Goal: Feedback & Contribution: Contribute content

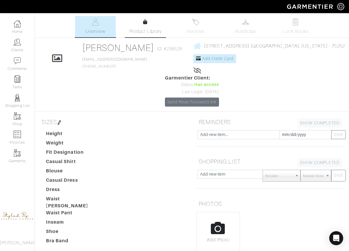
click at [146, 31] on span "Product Library" at bounding box center [145, 31] width 33 height 7
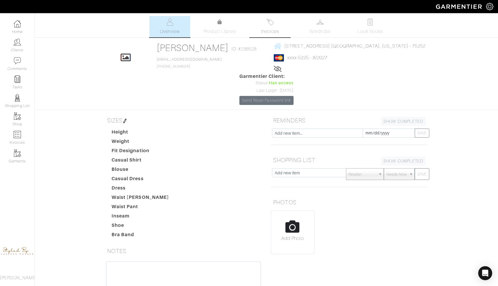
click at [279, 23] on link "Invoices" at bounding box center [269, 26] width 41 height 21
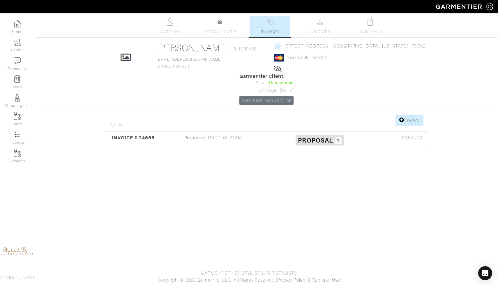
click at [318, 135] on span "Proposal 1" at bounding box center [319, 140] width 48 height 10
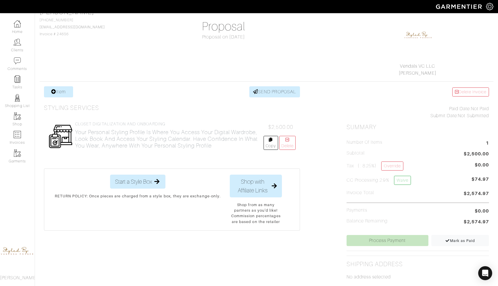
scroll to position [51, 0]
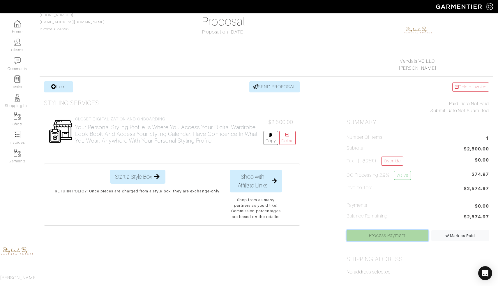
click at [380, 233] on link "Process Payment" at bounding box center [387, 235] width 82 height 11
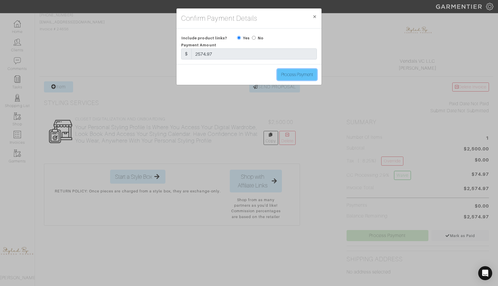
click at [295, 77] on input "Process Payment" at bounding box center [297, 74] width 40 height 11
type input "Process Payment"
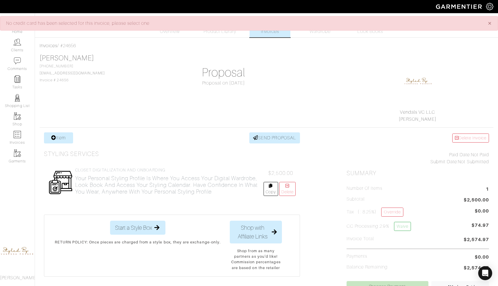
click at [275, 102] on div "Ilona Friedman 214-673-1575 Ilonafriedman20@gmail.com Invoice # 24656 Proposal …" at bounding box center [266, 88] width 453 height 69
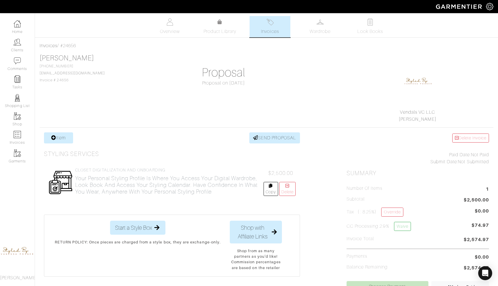
drag, startPoint x: 453, startPoint y: 166, endPoint x: 446, endPoint y: 121, distance: 45.4
click at [453, 166] on div "Delete Invoice Paid Date: Not Paid Submit Date: Not Submitted Summary Number of…" at bounding box center [417, 274] width 151 height 284
click at [233, 24] on link "Product Library" at bounding box center [219, 27] width 41 height 16
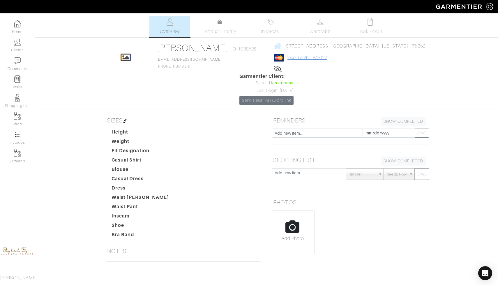
click at [287, 60] on link "xxxx-5225 - 8/2027" at bounding box center [307, 57] width 40 height 5
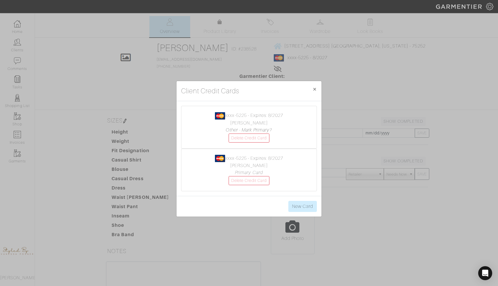
drag, startPoint x: 307, startPoint y: 164, endPoint x: 311, endPoint y: 143, distance: 20.7
click at [307, 164] on center "xxxx-5225 - Expires: 8/2027 Ilona Friedman Primary Card Delete Credit Card" at bounding box center [248, 170] width 123 height 30
click at [314, 91] on span "×" at bounding box center [314, 89] width 4 height 8
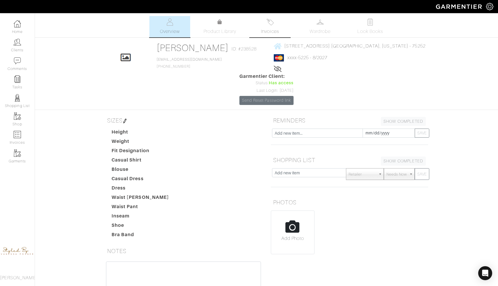
click at [274, 22] on link "Invoices" at bounding box center [269, 26] width 41 height 21
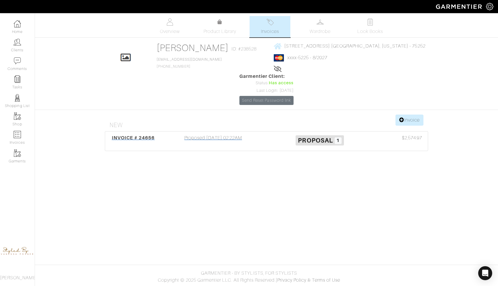
click at [127, 135] on span "INVOICE # 24656" at bounding box center [133, 138] width 43 height 6
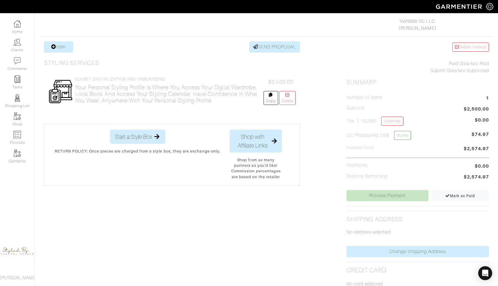
scroll to position [94, 0]
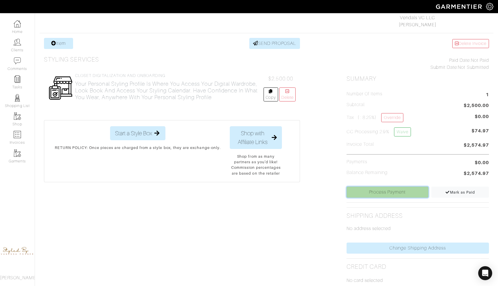
click at [402, 196] on link "Process Payment" at bounding box center [387, 191] width 82 height 11
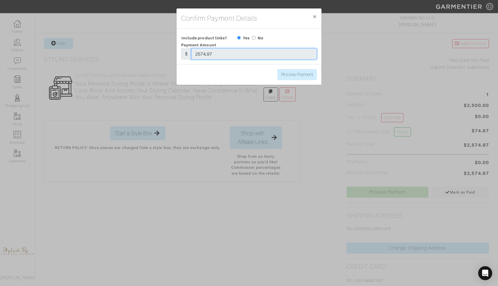
click at [304, 55] on input "2574.97" at bounding box center [253, 53] width 125 height 11
click at [253, 38] on input "radio" at bounding box center [254, 38] width 4 height 4
radio input "true"
click at [318, 15] on button "× Close" at bounding box center [315, 16] width 14 height 16
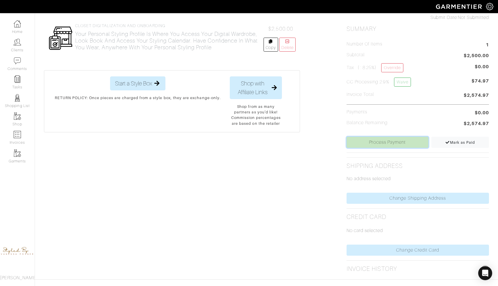
scroll to position [158, 0]
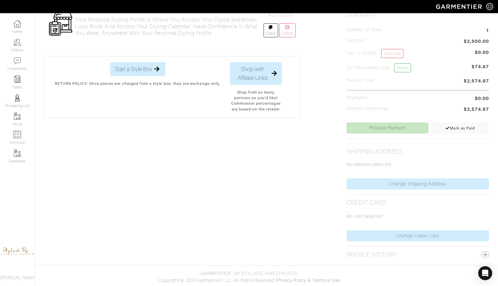
click at [367, 214] on p "No card selected" at bounding box center [417, 215] width 142 height 7
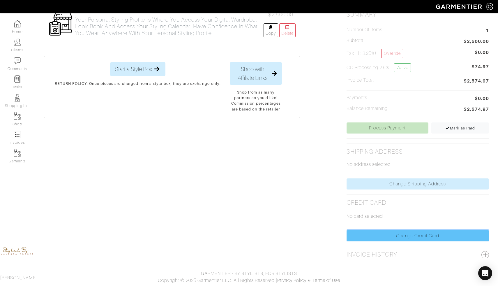
click at [387, 234] on link "Change Credit Card" at bounding box center [417, 235] width 142 height 11
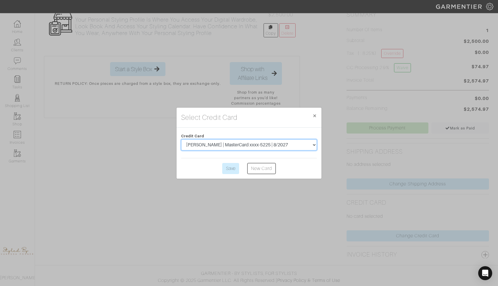
click at [286, 147] on select "Ilona Friedman | MasterCard xxxx-5225 | 8/2027 Ilona Friedman | MasterCard xxxx…" at bounding box center [249, 144] width 136 height 11
click at [181, 139] on select "Ilona Friedman | MasterCard xxxx-5225 | 8/2027 Ilona Friedman | MasterCard xxxx…" at bounding box center [249, 144] width 136 height 11
click at [236, 172] on input "Save" at bounding box center [230, 168] width 17 height 11
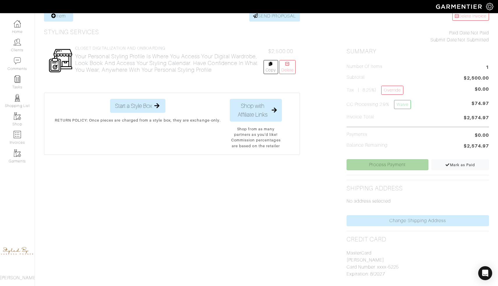
scroll to position [127, 0]
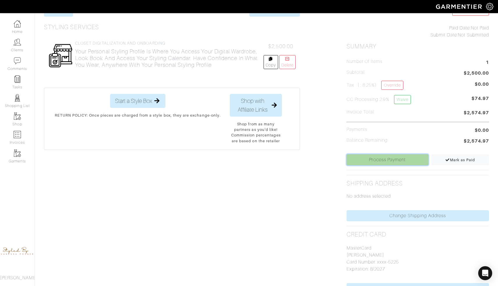
click at [403, 163] on link "Process Payment" at bounding box center [387, 159] width 82 height 11
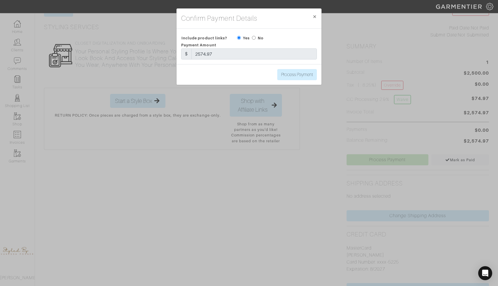
click at [258, 38] on label "No" at bounding box center [261, 38] width 6 height 6
click at [255, 38] on input "radio" at bounding box center [254, 38] width 4 height 4
radio input "true"
click at [291, 77] on input "Process Payment" at bounding box center [297, 74] width 40 height 11
type input "Process Payment"
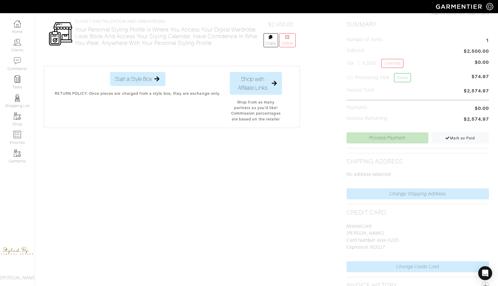
scroll to position [179, 0]
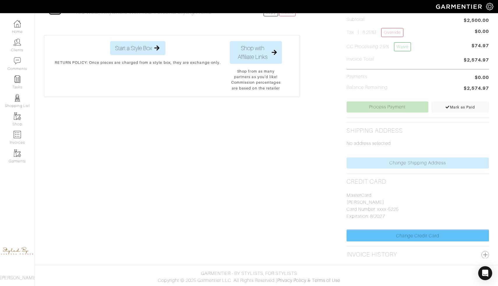
click at [394, 237] on link "Change Credit Card" at bounding box center [417, 235] width 142 height 11
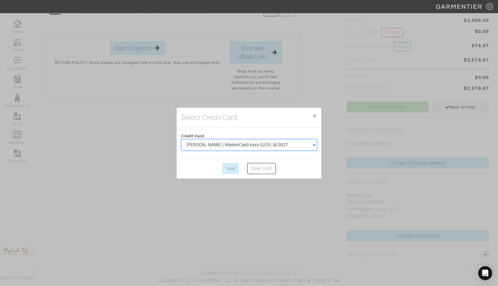
click at [312, 148] on select "Ilona Friedman | MasterCard xxxx-5225 | 8/2027 Ilona Friedman | MasterCard xxxx…" at bounding box center [249, 144] width 136 height 11
select select "5547"
click at [181, 139] on select "Ilona Friedman | MasterCard xxxx-5225 | 8/2027 Ilona Friedman | MasterCard xxxx…" at bounding box center [249, 144] width 136 height 11
click at [236, 169] on input "Save" at bounding box center [230, 168] width 17 height 11
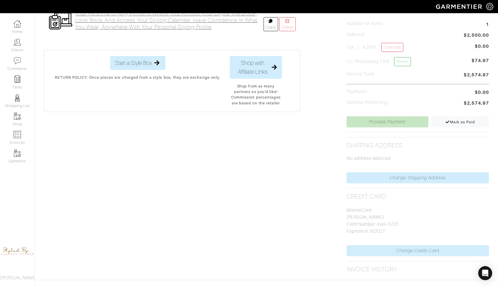
scroll to position [179, 0]
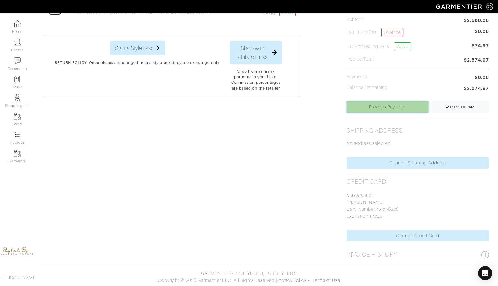
click at [395, 105] on link "Process Payment" at bounding box center [387, 106] width 82 height 11
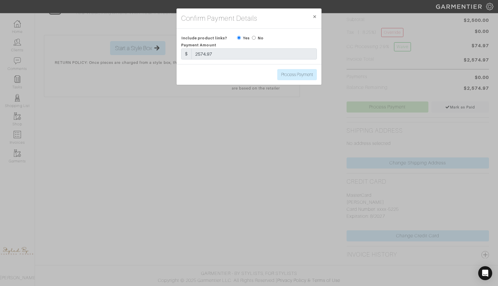
click at [255, 37] on input "radio" at bounding box center [254, 38] width 4 height 4
radio input "true"
click at [291, 74] on input "Process Payment" at bounding box center [297, 74] width 40 height 11
type input "Process Payment"
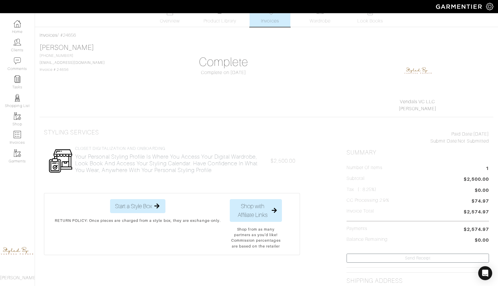
scroll to position [0, 0]
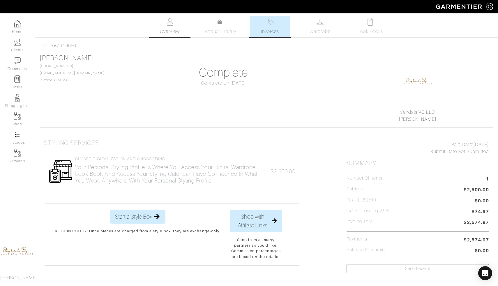
click at [173, 31] on span "Overview" at bounding box center [169, 31] width 19 height 7
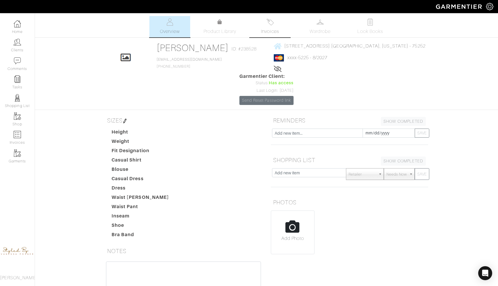
click at [274, 25] on link "Invoices" at bounding box center [269, 26] width 41 height 21
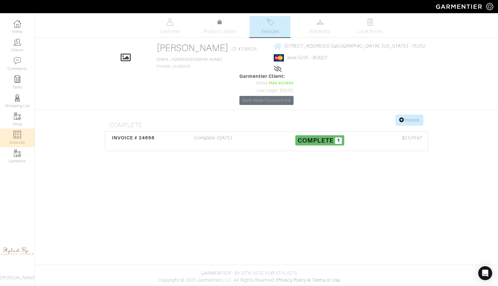
click at [14, 132] on img at bounding box center [17, 134] width 7 height 7
select select
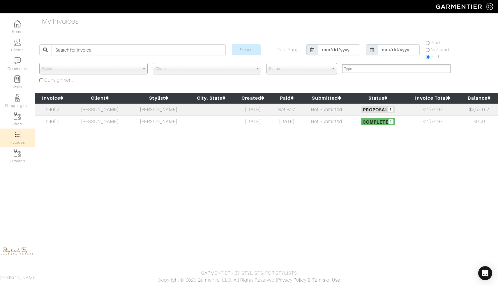
click at [124, 72] on span "Stylist" at bounding box center [91, 69] width 98 height 12
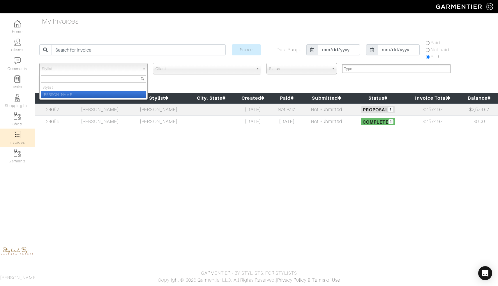
click at [124, 91] on li "[PERSON_NAME]" at bounding box center [93, 94] width 105 height 7
select select "1555"
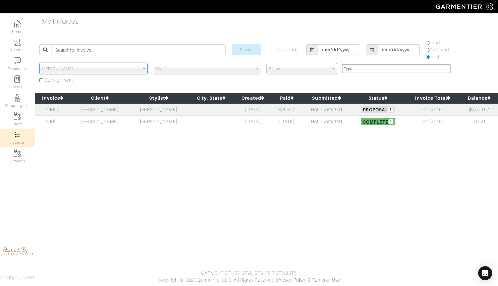
click at [175, 70] on span "Client" at bounding box center [204, 69] width 98 height 12
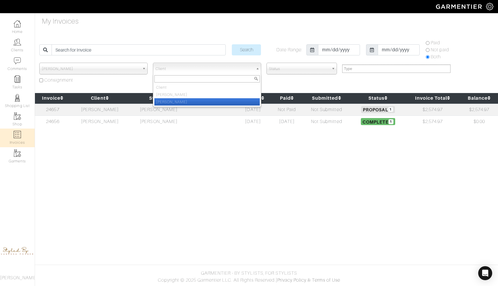
click at [174, 103] on li "[PERSON_NAME]" at bounding box center [206, 101] width 105 height 7
select select "238528"
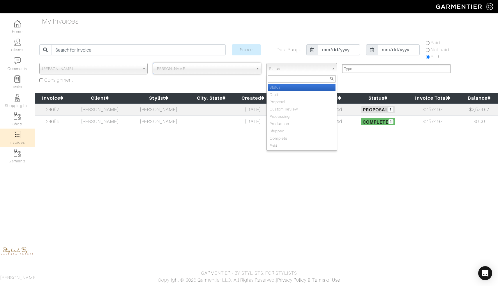
click at [286, 71] on span "Status" at bounding box center [299, 69] width 60 height 12
click at [252, 129] on div "Invoice Client Stylist City, State Created Paid Submitted Status Invoice Total …" at bounding box center [266, 112] width 463 height 39
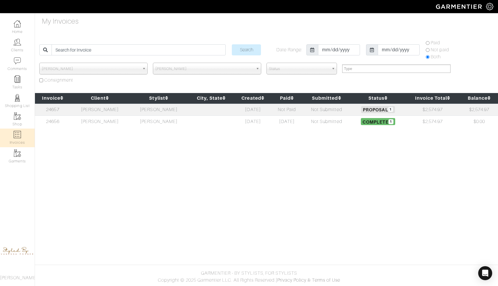
click at [325, 65] on span "Status" at bounding box center [299, 69] width 60 height 12
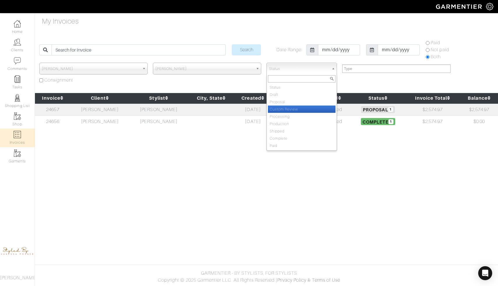
click at [303, 107] on li "Custom Review" at bounding box center [302, 108] width 68 height 7
select select "Custom Review"
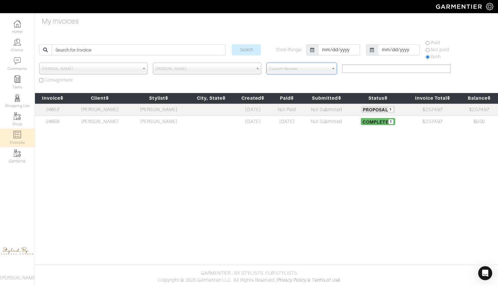
click at [359, 69] on input "text" at bounding box center [351, 68] width 15 height 7
click at [354, 89] on li "Services" at bounding box center [396, 90] width 108 height 7
select select "Services"
click at [364, 68] on link at bounding box center [363, 68] width 3 height 3
select select
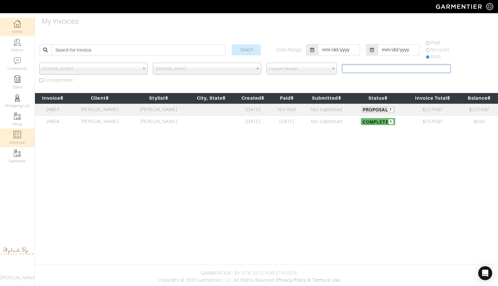
click at [18, 29] on link "Home" at bounding box center [17, 27] width 35 height 18
type input "Type"
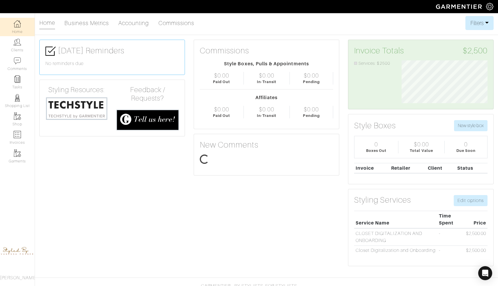
scroll to position [43, 95]
click at [14, 47] on link "Clients" at bounding box center [17, 45] width 35 height 18
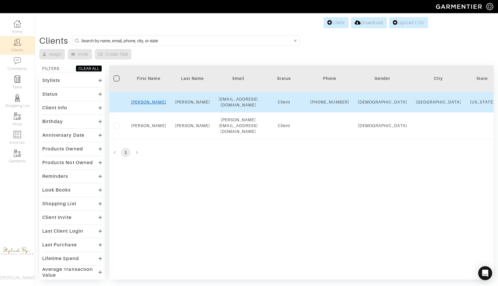
click at [151, 104] on link "[PERSON_NAME]" at bounding box center [148, 102] width 35 height 5
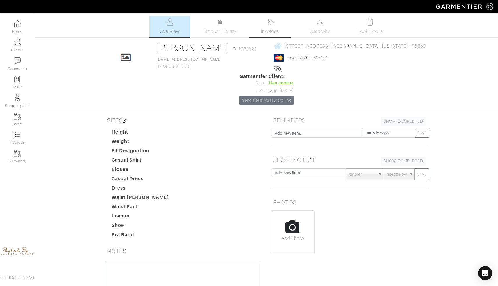
click at [286, 26] on link "Invoices" at bounding box center [269, 26] width 41 height 21
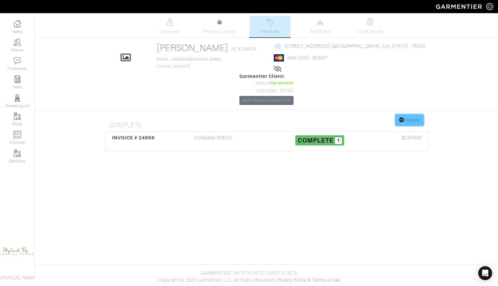
click at [396, 114] on link "Invoice" at bounding box center [409, 119] width 28 height 11
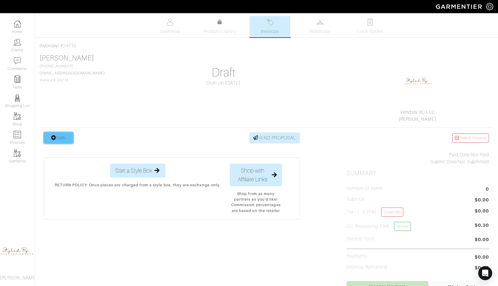
click at [61, 136] on link "Item" at bounding box center [58, 137] width 29 height 11
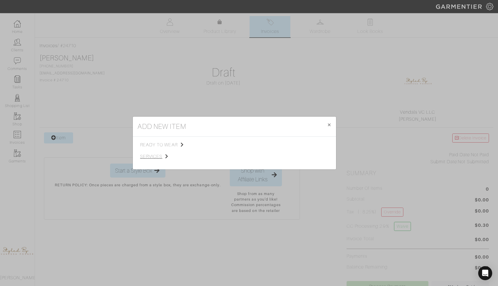
click at [169, 154] on span "services" at bounding box center [169, 156] width 58 height 7
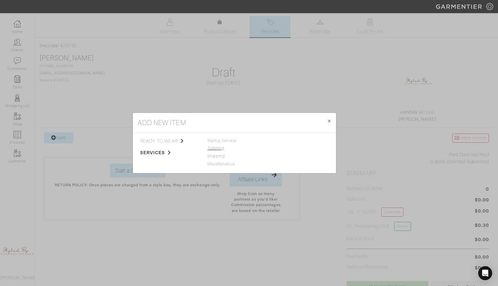
click at [214, 149] on link "Tailoring" at bounding box center [215, 148] width 17 height 5
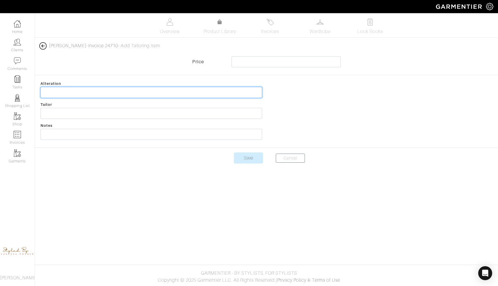
click at [175, 91] on input "text" at bounding box center [150, 92] width 221 height 11
type input "Z"
type input "H"
type input "Fall Closet revamp"
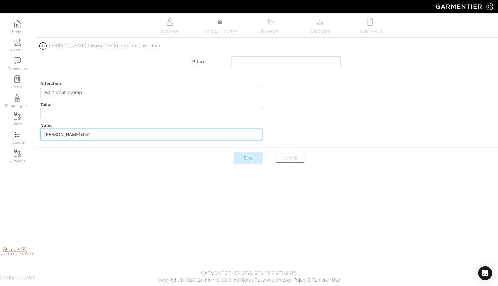
type input "[PERSON_NAME] shirt"
click at [234, 152] on input "Save" at bounding box center [248, 157] width 29 height 11
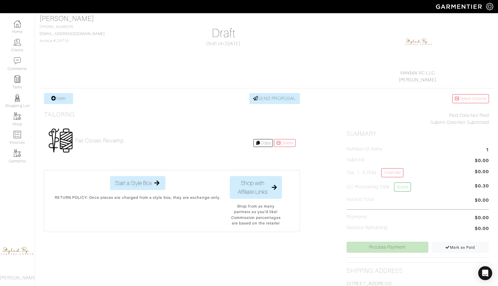
scroll to position [39, 0]
click at [274, 144] on link "Delete" at bounding box center [285, 143] width 22 height 8
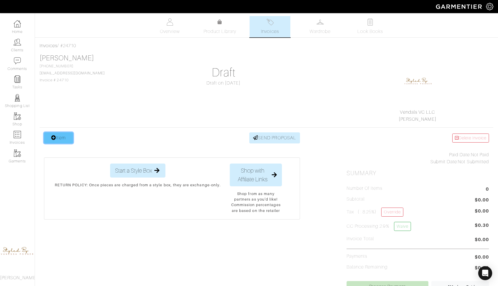
click at [55, 137] on icon at bounding box center [53, 137] width 5 height 5
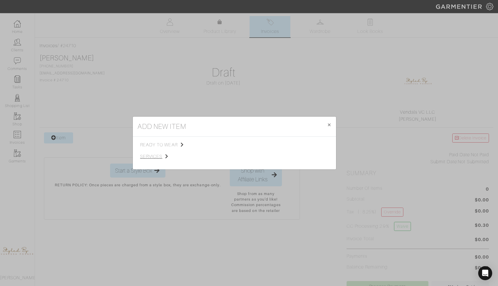
click at [153, 155] on span "services" at bounding box center [169, 156] width 58 height 7
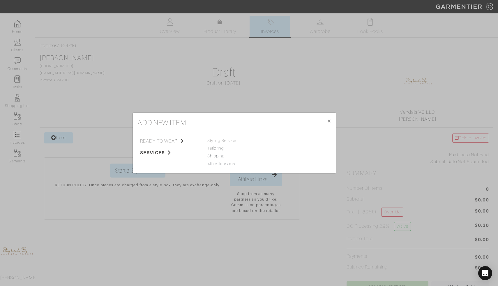
click at [219, 148] on link "Tailoring" at bounding box center [215, 148] width 17 height 5
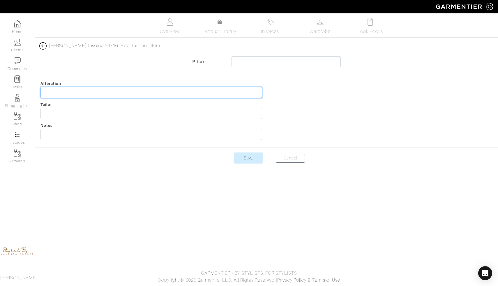
click at [184, 89] on input "text" at bounding box center [150, 92] width 221 height 11
type input "Fall Closet revamp"
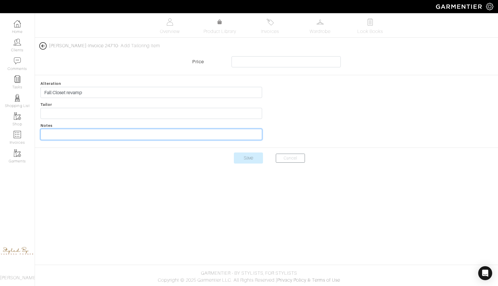
click at [67, 135] on input "text" at bounding box center [150, 134] width 221 height 11
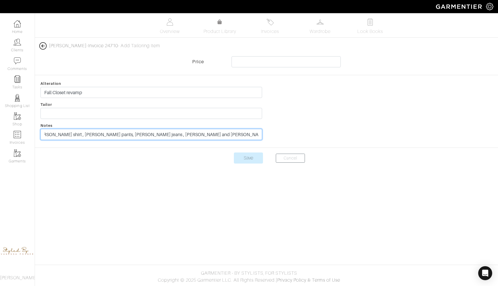
scroll to position [0, 9]
type input "Zimmerman shirt , Stella Mccartney pants, Etro jeans , alice and olivia leather…"
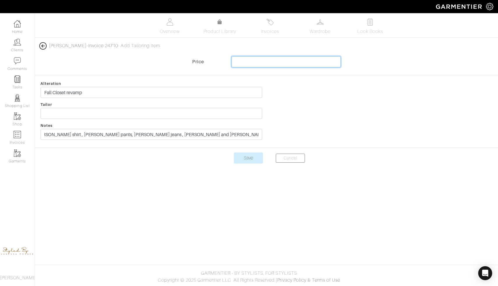
scroll to position [0, 0]
click at [237, 64] on input "text" at bounding box center [285, 61] width 109 height 11
type input "1250"
click at [90, 120] on div "Alteration Fall Closet revamp Tailor Notes Zimmerman shirt , Stella Mccartney p…" at bounding box center [151, 111] width 230 height 63
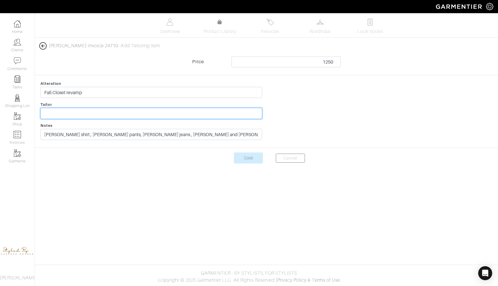
click at [90, 114] on input "text" at bounding box center [150, 113] width 221 height 11
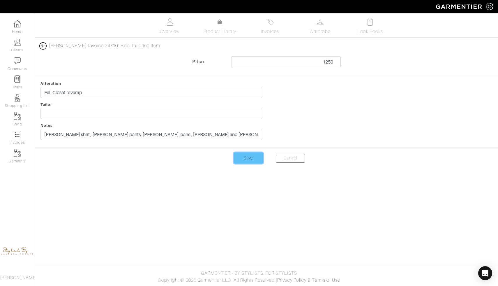
click at [248, 159] on input "Save" at bounding box center [248, 157] width 29 height 11
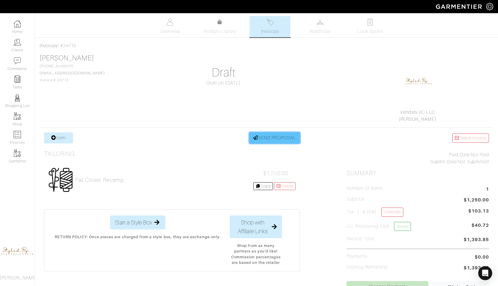
click at [296, 140] on link "SEND PROPOSAL" at bounding box center [274, 137] width 51 height 11
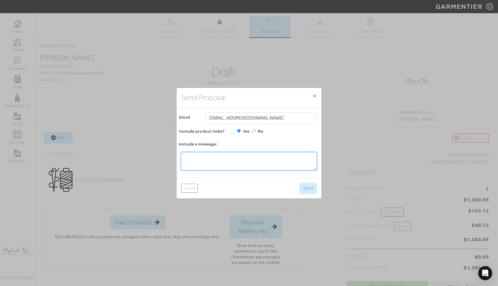
click at [265, 158] on textarea at bounding box center [249, 161] width 136 height 18
click at [251, 164] on textarea "Hi Ilona, this is the invoice for the last tailoring we did for your fall revam…" at bounding box center [249, 161] width 136 height 18
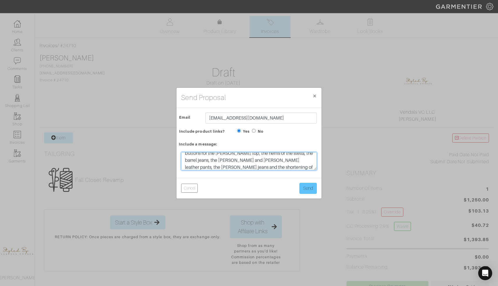
type textarea "Hi Ilona, this is the invoice for the last tailoring we did for your fall revam…"
click at [307, 187] on button "Send" at bounding box center [307, 187] width 17 height 11
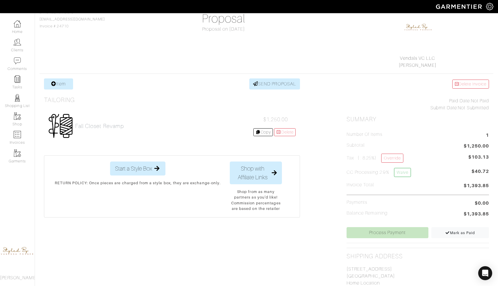
scroll to position [48, 0]
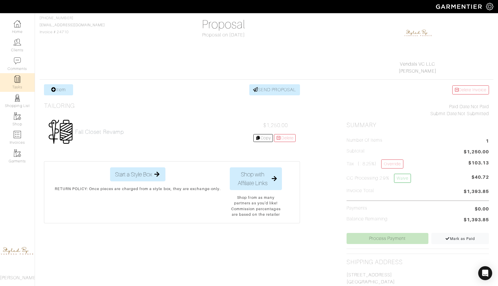
click at [78, 102] on div "Tailoring Fall Closet revamp $1,250.00 Copy [GEOGRAPHIC_DATA]" at bounding box center [172, 128] width 256 height 52
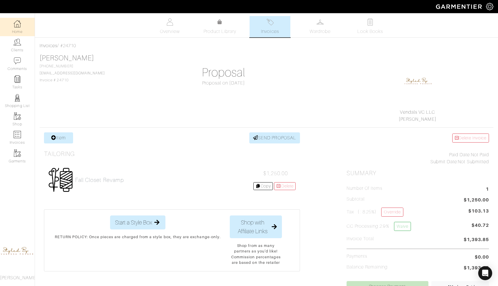
click at [19, 26] on img at bounding box center [17, 23] width 7 height 7
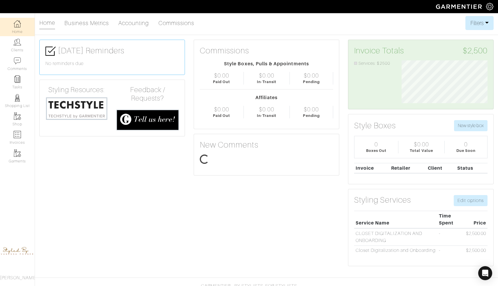
scroll to position [43, 95]
click at [21, 51] on link "Clients" at bounding box center [17, 45] width 35 height 18
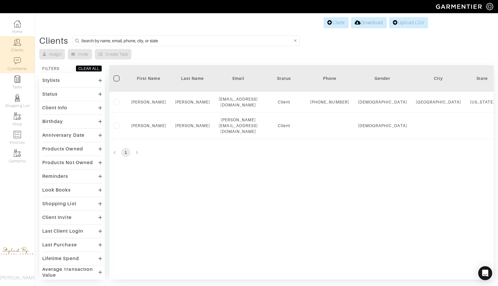
click at [22, 66] on link "Comments" at bounding box center [17, 64] width 35 height 18
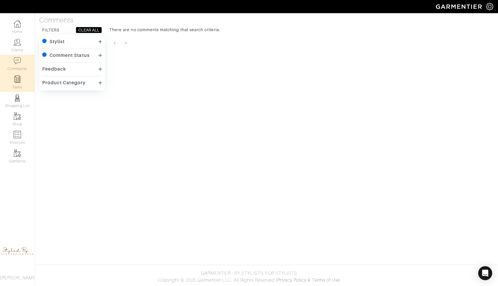
click at [22, 83] on link "Tasks" at bounding box center [17, 82] width 35 height 18
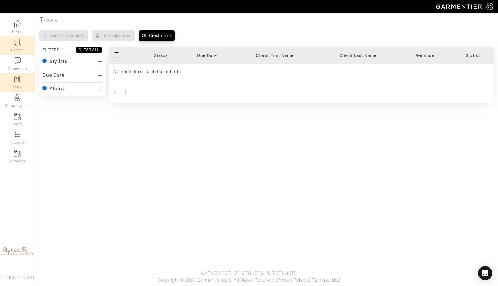
click at [19, 52] on link "Clients" at bounding box center [17, 45] width 35 height 18
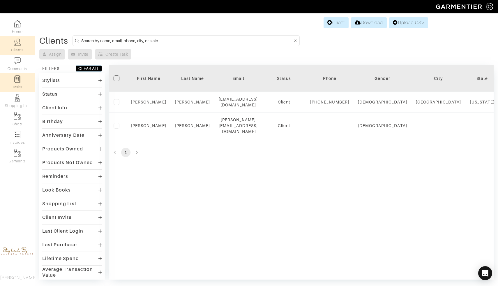
click at [23, 82] on link "Tasks" at bounding box center [17, 82] width 35 height 18
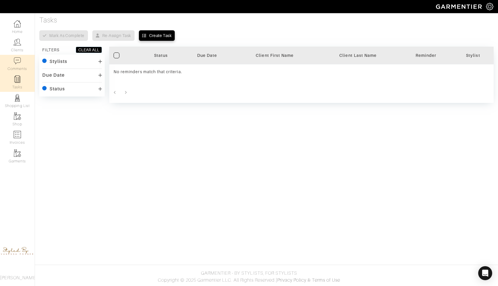
click at [20, 62] on img at bounding box center [17, 60] width 7 height 7
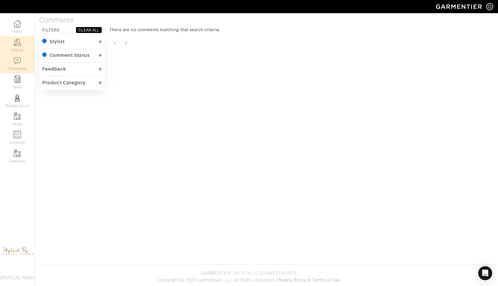
click at [19, 48] on link "Clients" at bounding box center [17, 45] width 35 height 18
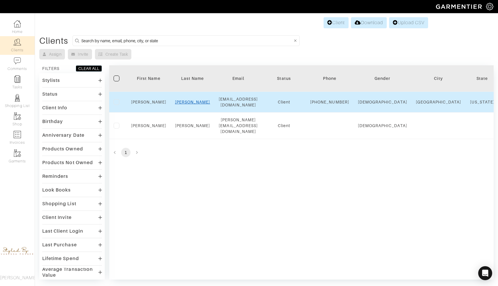
click at [190, 104] on link "Friedman" at bounding box center [192, 102] width 35 height 5
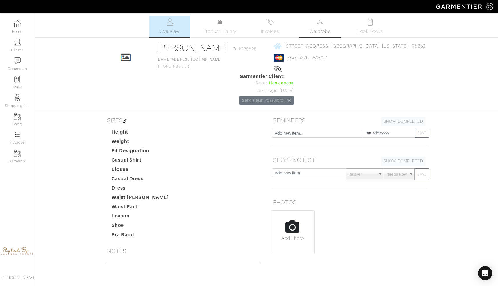
click at [316, 29] on span "Wardrobe" at bounding box center [319, 31] width 21 height 7
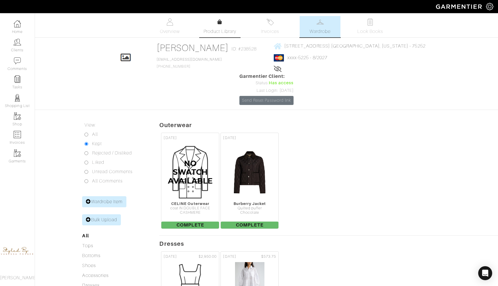
click at [220, 30] on span "Product Library" at bounding box center [219, 31] width 33 height 7
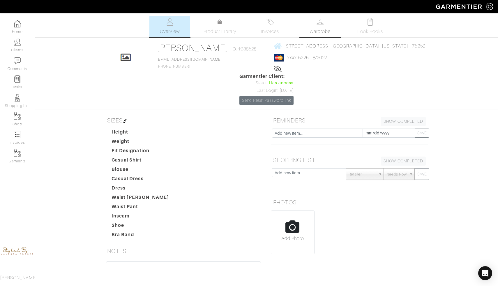
click at [316, 31] on span "Wardrobe" at bounding box center [319, 31] width 21 height 7
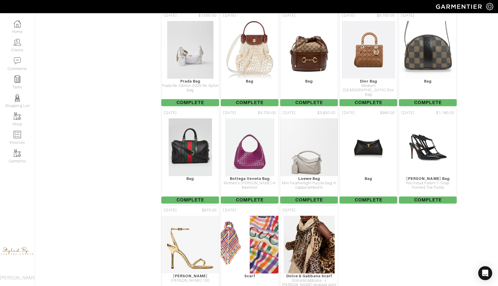
scroll to position [3676, 0]
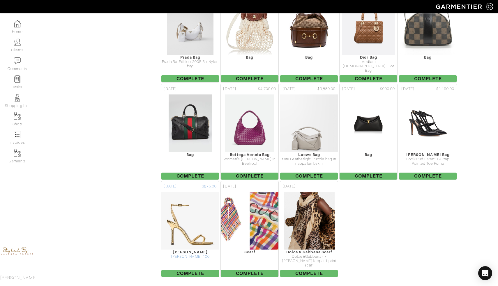
click at [194, 202] on img at bounding box center [190, 220] width 58 height 58
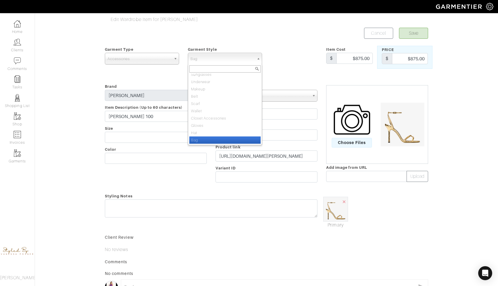
click at [224, 56] on span "Bag" at bounding box center [222, 59] width 64 height 12
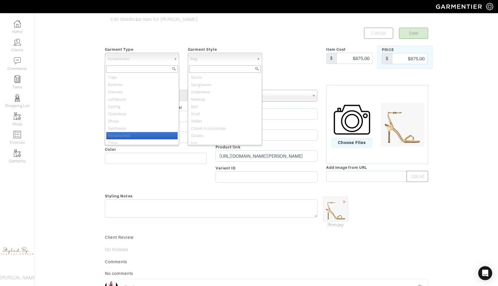
click at [173, 55] on link "Accessories" at bounding box center [142, 59] width 74 height 12
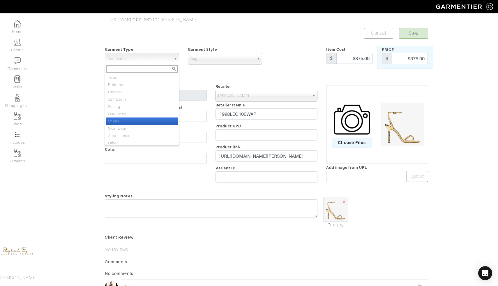
click at [145, 123] on li "Shoes" at bounding box center [141, 120] width 71 height 7
select select "5"
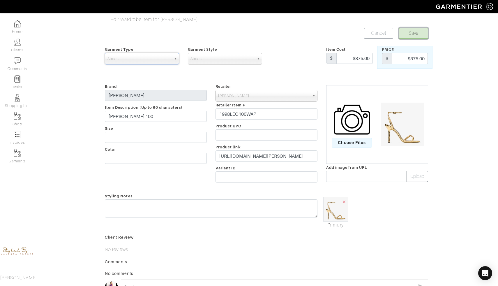
click at [420, 38] on button "Save" at bounding box center [413, 33] width 29 height 11
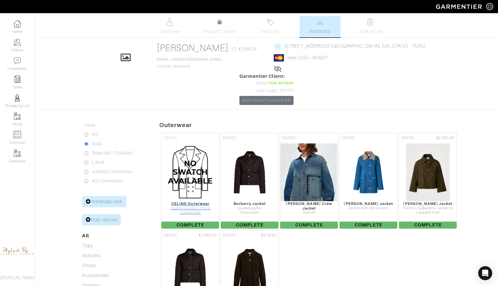
click at [189, 151] on img at bounding box center [190, 172] width 58 height 58
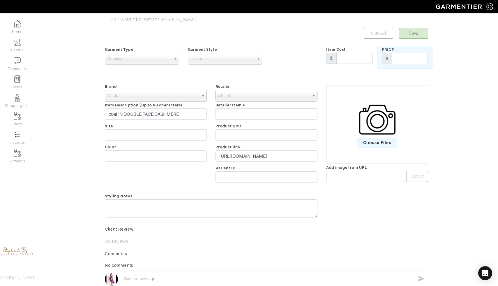
click at [371, 123] on img at bounding box center [377, 119] width 36 height 36
click at [0, 0] on input "Choose Files" at bounding box center [0, 0] width 0 height 0
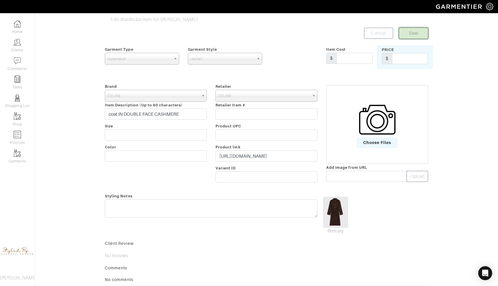
click at [411, 29] on button "Save" at bounding box center [413, 33] width 29 height 11
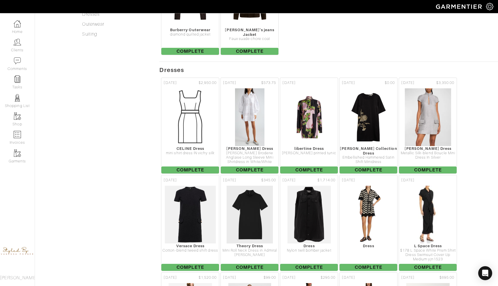
scroll to position [273, 0]
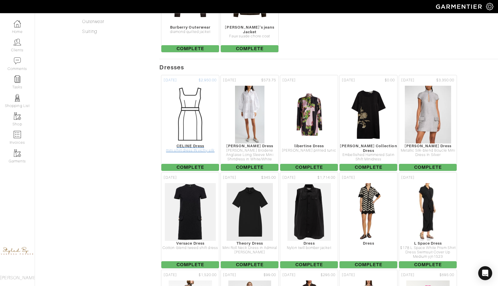
click at [181, 100] on img at bounding box center [190, 114] width 58 height 58
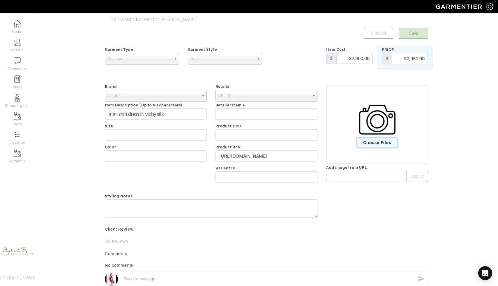
click at [391, 144] on span "Choose Files" at bounding box center [377, 143] width 40 height 10
click at [0, 0] on input "Choose Files" at bounding box center [0, 0] width 0 height 0
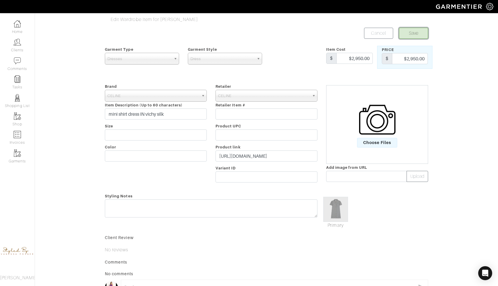
click at [419, 32] on button "Save" at bounding box center [413, 33] width 29 height 11
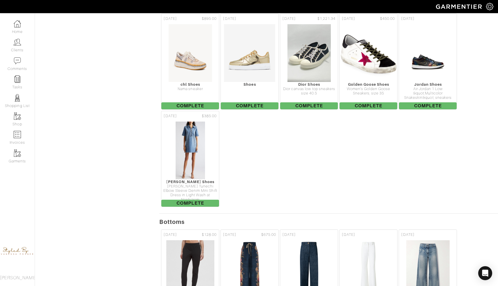
scroll to position [1827, 0]
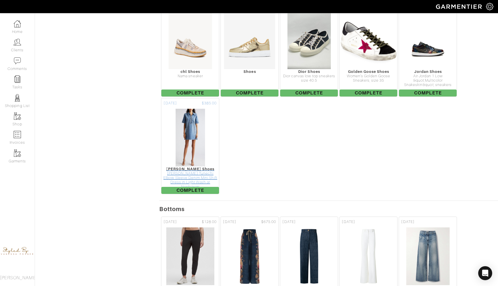
click at [177, 108] on img at bounding box center [190, 137] width 30 height 58
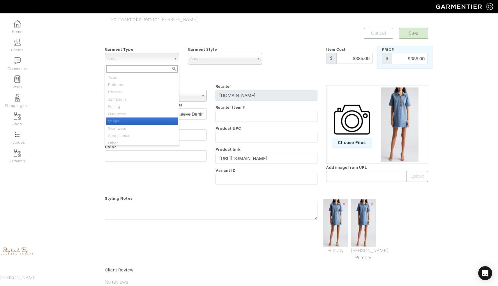
click at [160, 59] on span "Shoes" at bounding box center [139, 59] width 64 height 12
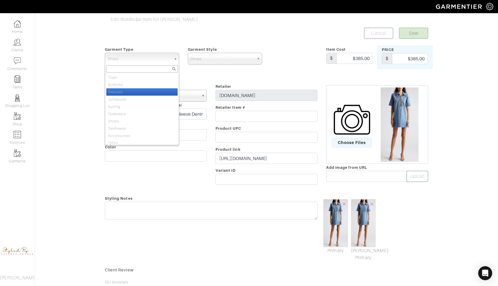
click at [144, 89] on li "Dresses" at bounding box center [141, 91] width 71 height 7
select select "13"
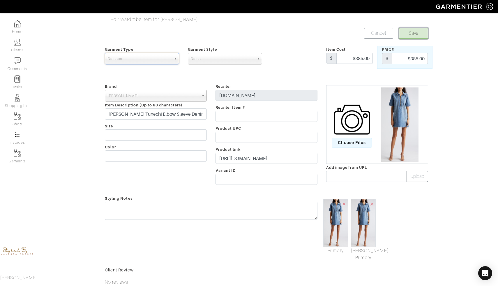
click at [415, 34] on button "Save" at bounding box center [413, 33] width 29 height 11
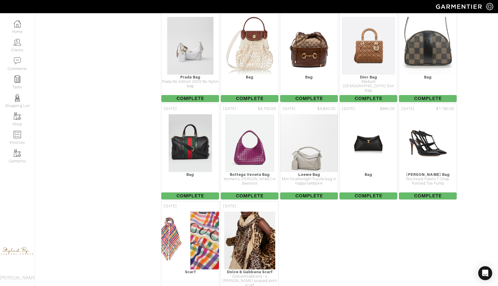
scroll to position [3646, 0]
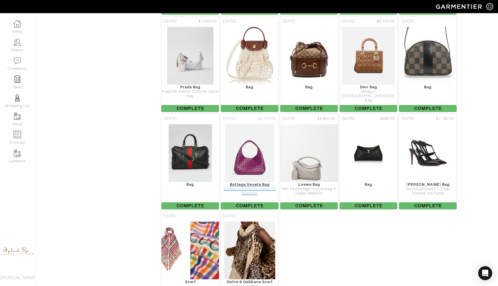
click at [243, 127] on img at bounding box center [249, 153] width 49 height 58
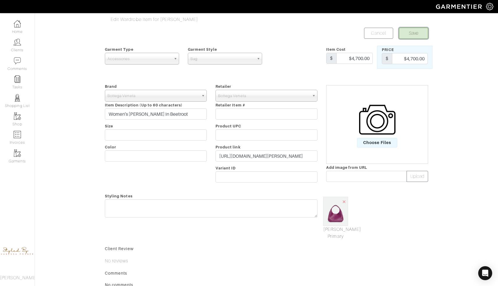
click at [405, 32] on button "Save" at bounding box center [413, 33] width 29 height 11
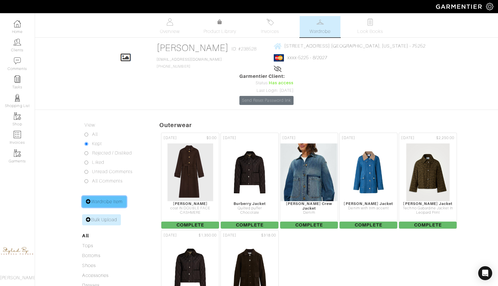
click at [100, 196] on link "Wardrobe Item" at bounding box center [104, 201] width 44 height 11
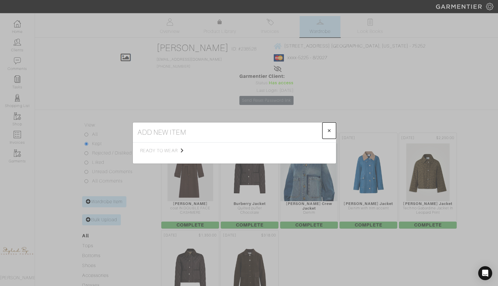
click at [331, 130] on button "× Close" at bounding box center [329, 130] width 14 height 16
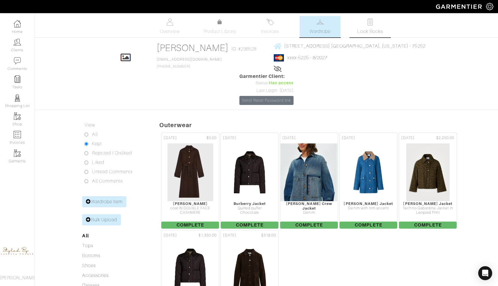
click at [368, 29] on span "Look Books" at bounding box center [370, 31] width 26 height 7
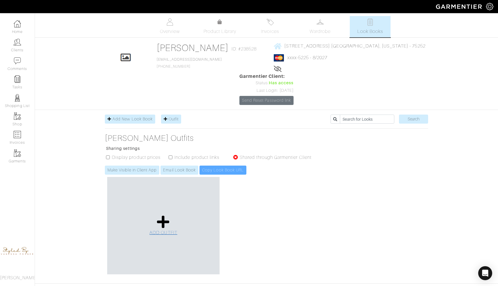
click at [161, 214] on icon at bounding box center [163, 221] width 13 height 14
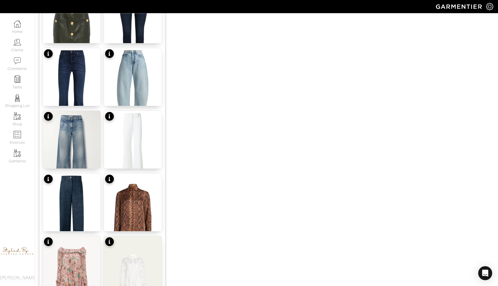
scroll to position [666, 0]
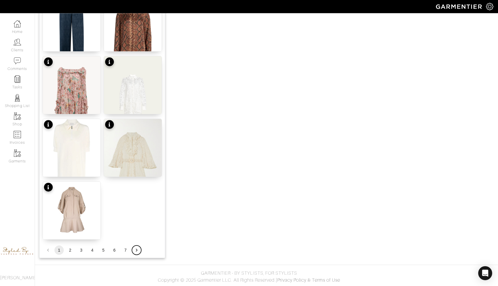
click at [138, 250] on icon "Go to next page" at bounding box center [137, 250] width 6 height 6
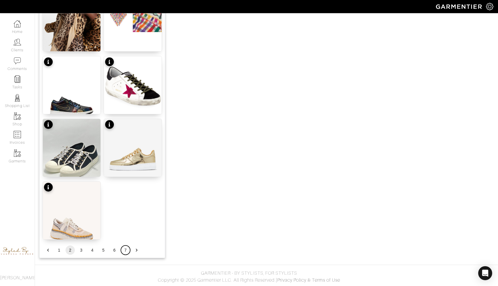
click at [130, 249] on button "7" at bounding box center [125, 249] width 9 height 9
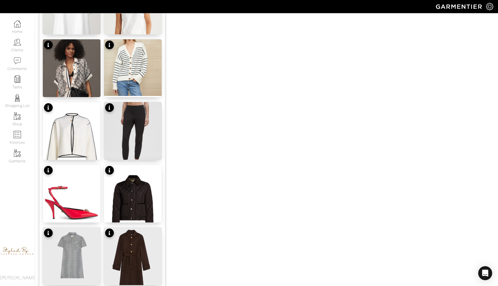
scroll to position [604, 0]
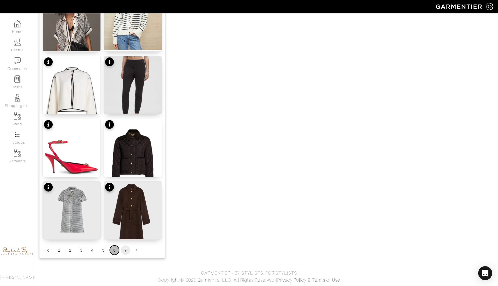
click at [116, 250] on button "6" at bounding box center [114, 249] width 9 height 9
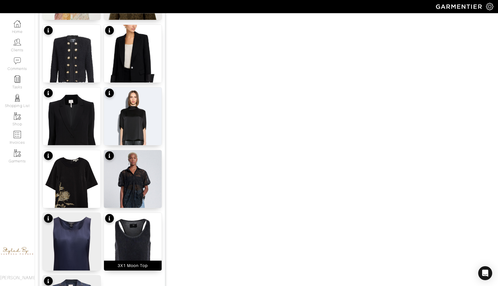
scroll to position [666, 0]
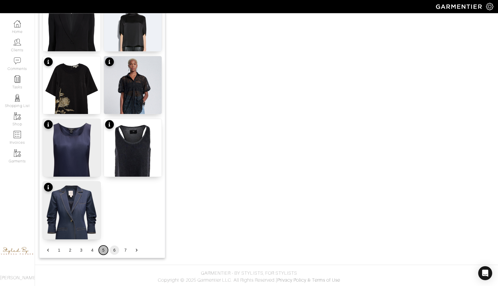
click at [104, 251] on button "5" at bounding box center [103, 249] width 9 height 9
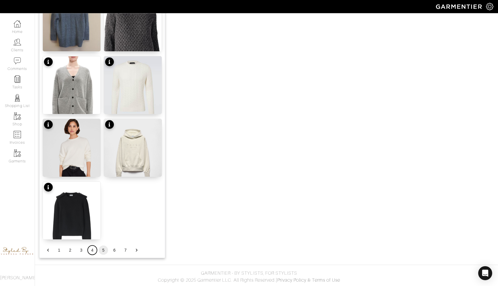
click at [92, 250] on button "4" at bounding box center [92, 249] width 9 height 9
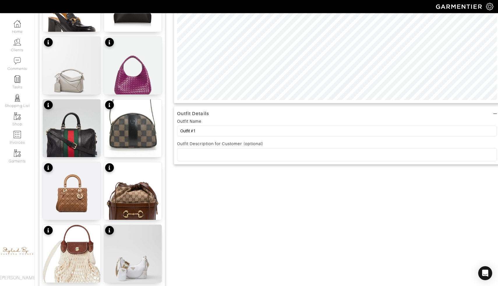
scroll to position [177, 0]
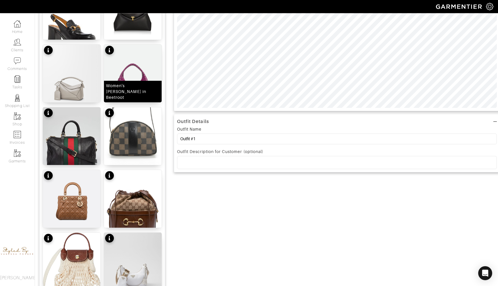
click at [136, 92] on div "Women's [PERSON_NAME] in Beetroot" at bounding box center [133, 91] width 54 height 17
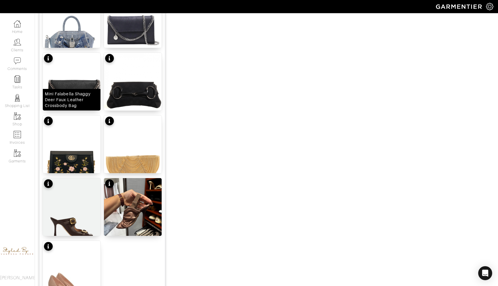
scroll to position [666, 0]
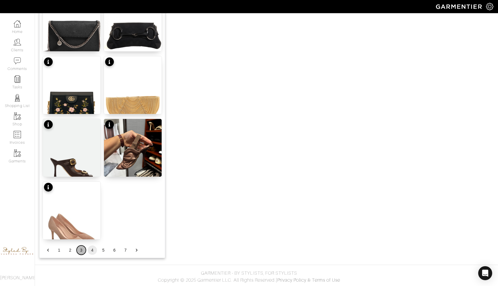
click at [81, 251] on button "3" at bounding box center [81, 249] width 9 height 9
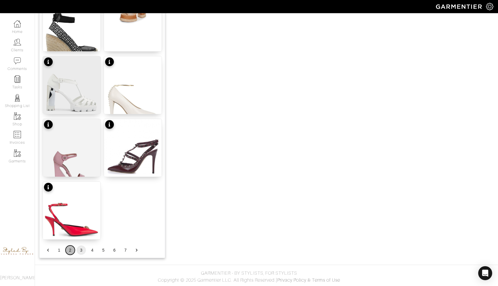
click at [73, 248] on button "2" at bounding box center [69, 249] width 9 height 9
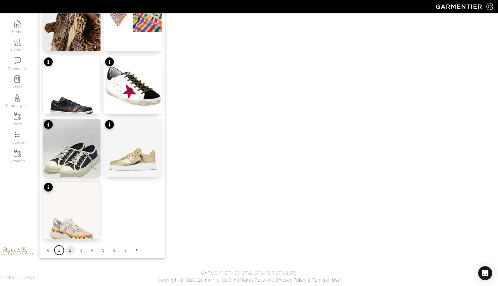
click at [59, 250] on button "1" at bounding box center [58, 249] width 9 height 9
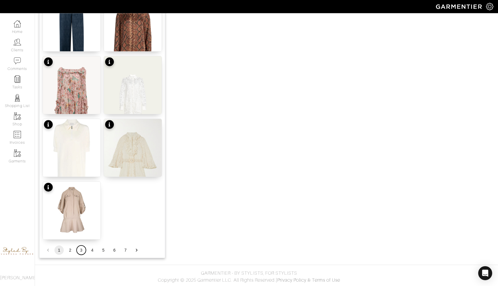
click at [81, 250] on button "3" at bounding box center [81, 249] width 9 height 9
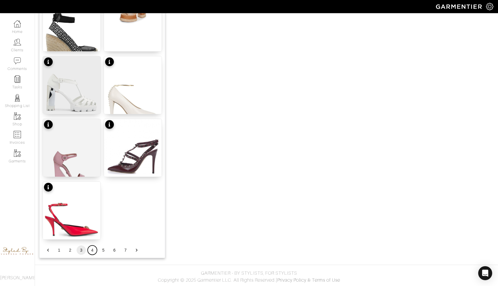
click at [94, 250] on button "4" at bounding box center [92, 249] width 9 height 9
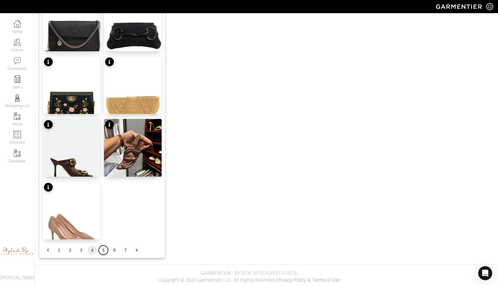
click at [104, 250] on button "5" at bounding box center [103, 249] width 9 height 9
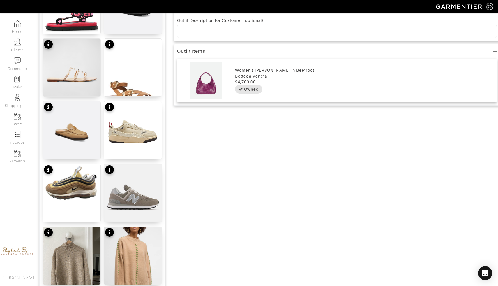
scroll to position [307, 0]
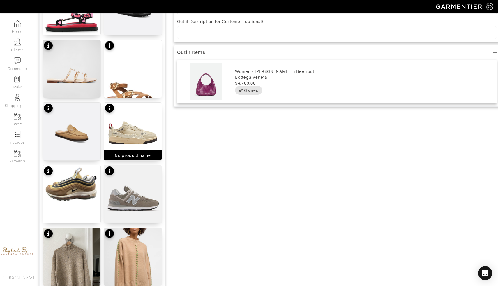
click at [124, 136] on img at bounding box center [133, 131] width 58 height 58
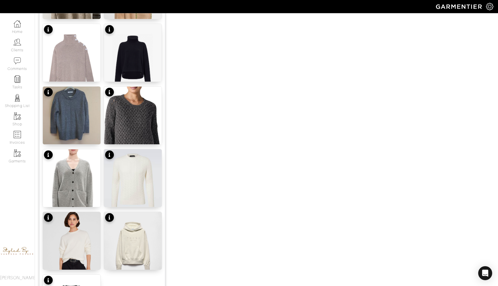
scroll to position [666, 0]
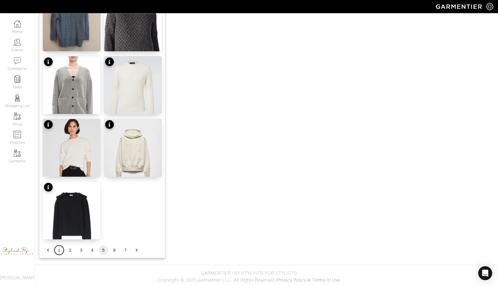
click at [59, 249] on button "1" at bounding box center [58, 249] width 9 height 9
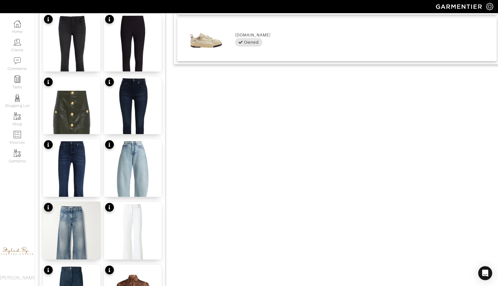
scroll to position [401, 0]
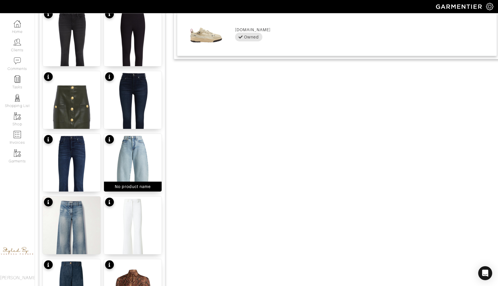
click at [115, 153] on img at bounding box center [133, 172] width 58 height 77
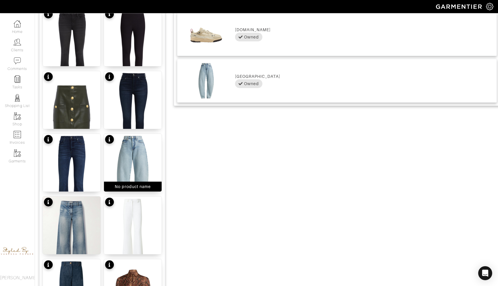
click at [117, 149] on img at bounding box center [133, 172] width 58 height 77
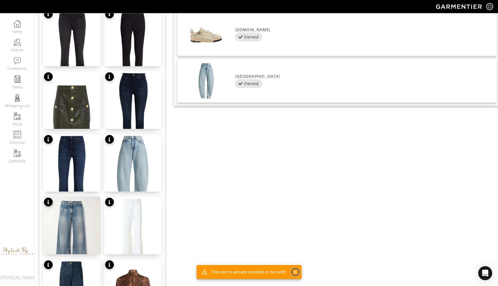
click at [293, 273] on icon "Close" at bounding box center [295, 272] width 6 height 6
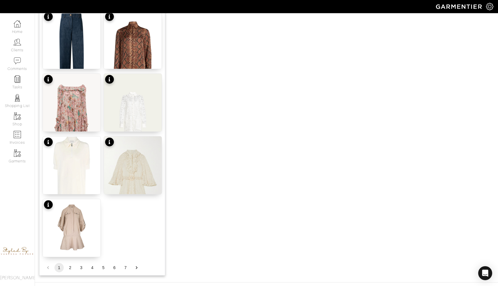
scroll to position [666, 0]
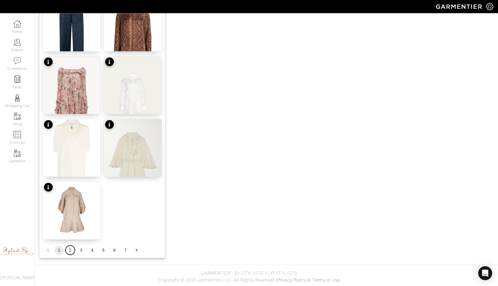
click at [70, 248] on button "2" at bounding box center [69, 249] width 9 height 9
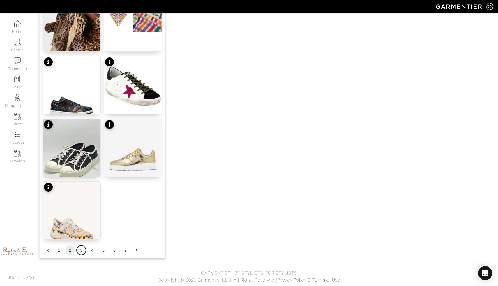
click at [82, 247] on button "3" at bounding box center [81, 249] width 9 height 9
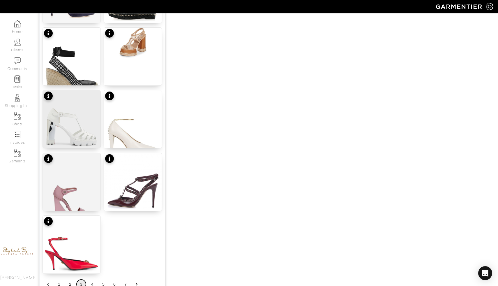
scroll to position [642, 0]
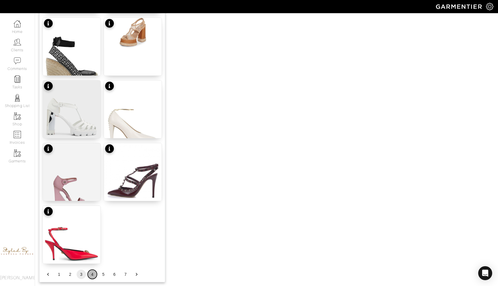
click at [93, 273] on button "4" at bounding box center [92, 273] width 9 height 9
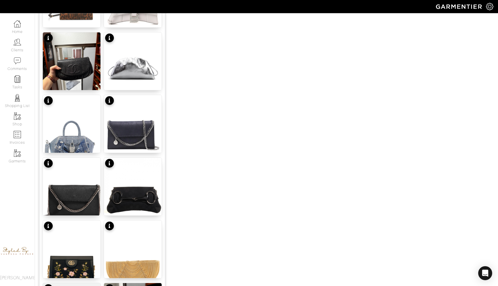
scroll to position [666, 0]
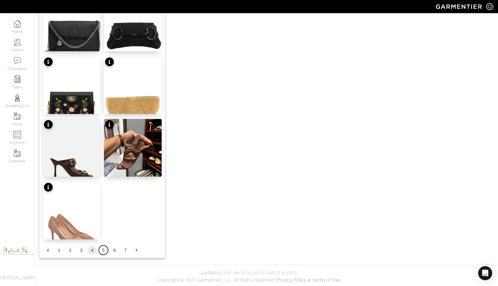
click at [102, 250] on button "5" at bounding box center [103, 249] width 9 height 9
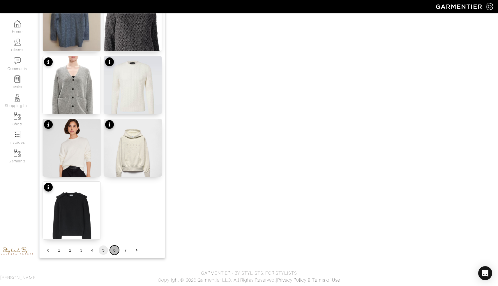
click at [114, 250] on button "6" at bounding box center [114, 249] width 9 height 9
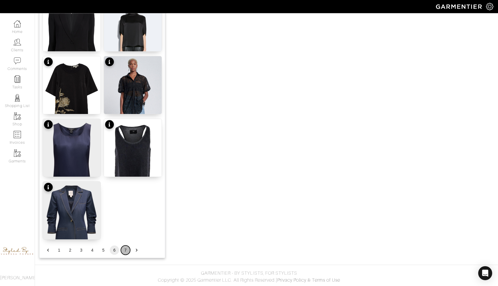
click at [126, 251] on button "7" at bounding box center [125, 249] width 9 height 9
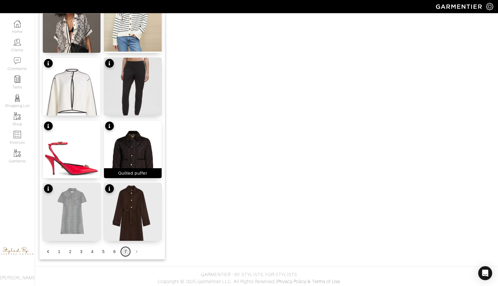
scroll to position [604, 0]
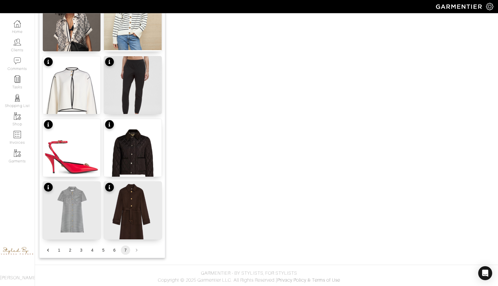
click at [136, 249] on li "pagination navigation" at bounding box center [136, 249] width 11 height 9
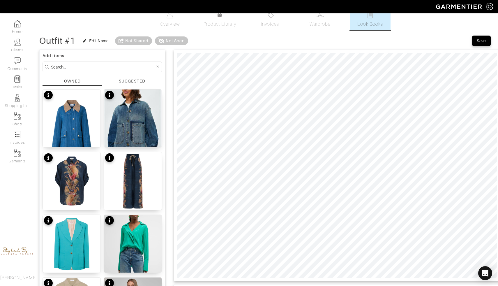
scroll to position [0, 0]
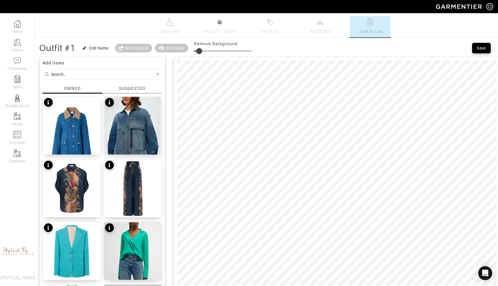
click at [199, 49] on span at bounding box center [199, 51] width 6 height 6
type input "8"
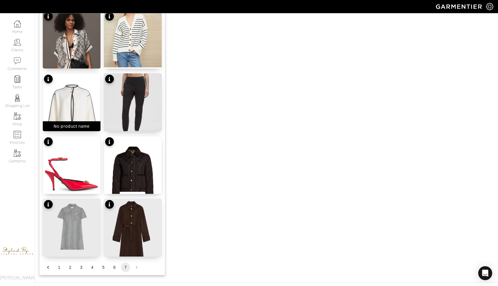
scroll to position [604, 0]
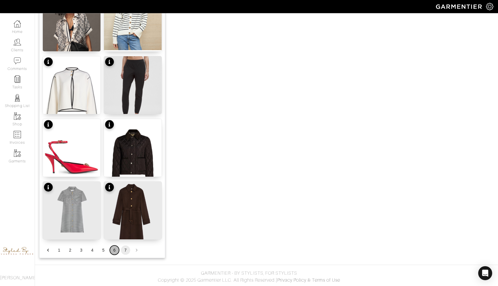
click at [116, 251] on button "6" at bounding box center [114, 249] width 9 height 9
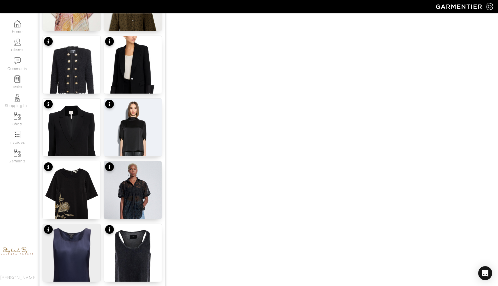
scroll to position [666, 0]
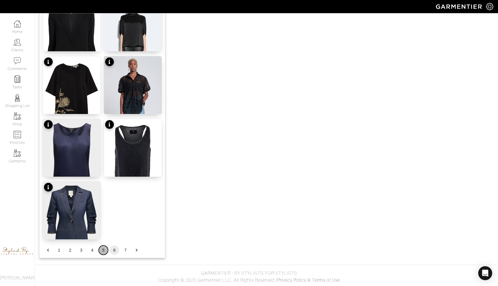
click at [101, 251] on button "5" at bounding box center [103, 249] width 9 height 9
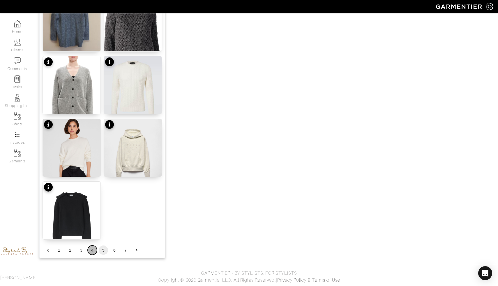
click at [91, 248] on button "4" at bounding box center [92, 249] width 9 height 9
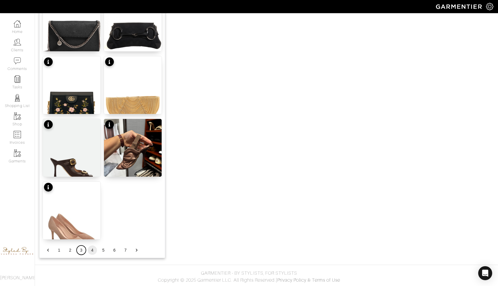
click at [80, 252] on button "3" at bounding box center [81, 249] width 9 height 9
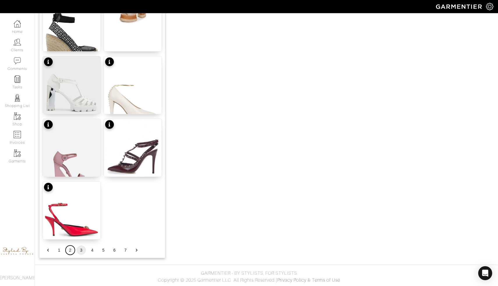
click at [71, 249] on button "2" at bounding box center [69, 249] width 9 height 9
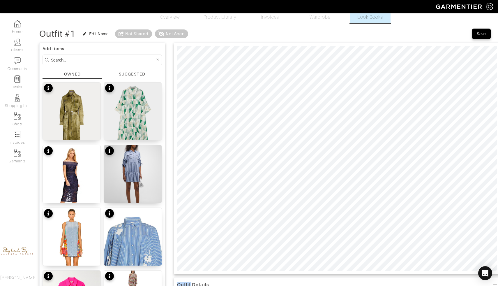
scroll to position [0, 0]
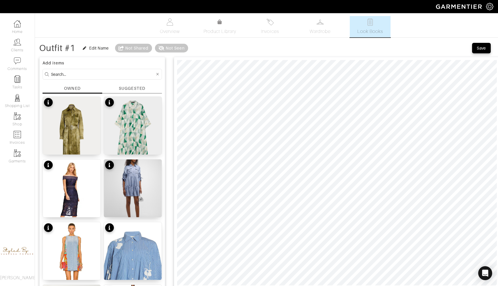
click at [81, 77] on input at bounding box center [103, 73] width 104 height 7
type input "cinq a sept"
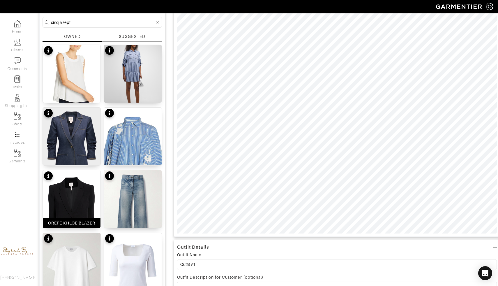
scroll to position [52, 0]
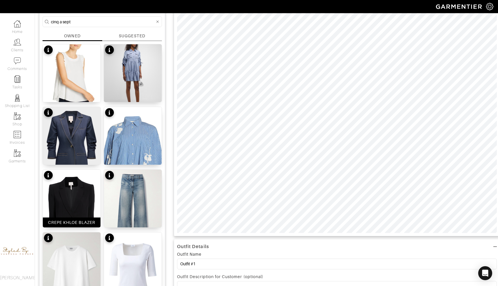
click at [77, 216] on img at bounding box center [72, 214] width 58 height 91
click at [299, 10] on div "Company Settings Manage Subscription My Profile Stylists Sign Out Home Clients …" at bounding box center [249, 284] width 498 height 673
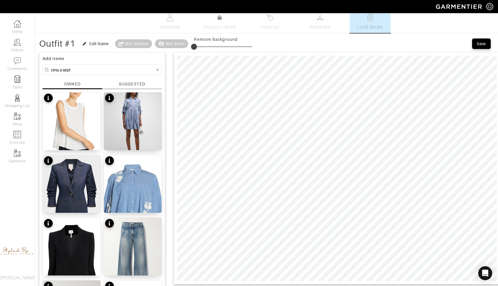
scroll to position [0, 0]
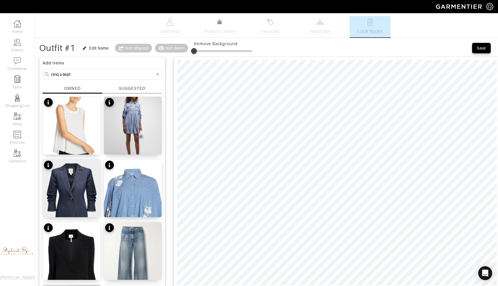
type input "5"
click at [197, 51] on span at bounding box center [194, 51] width 6 height 6
click at [207, 51] on span at bounding box center [223, 51] width 58 height 9
type input "8"
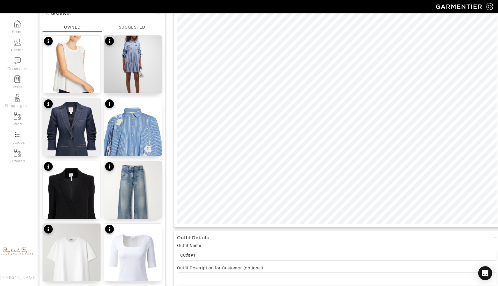
scroll to position [96, 0]
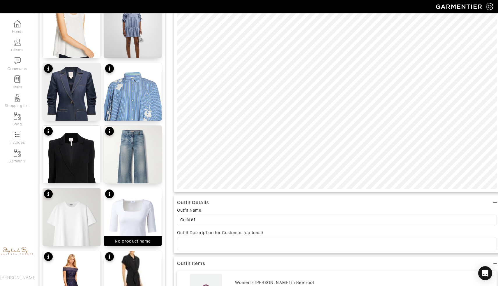
click at [120, 214] on img at bounding box center [133, 226] width 58 height 77
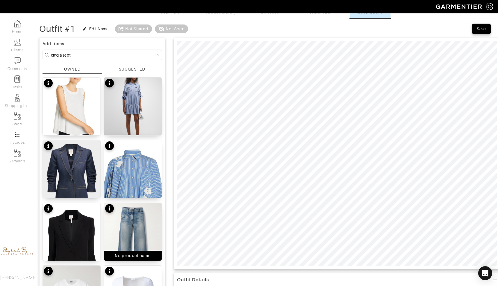
scroll to position [0, 0]
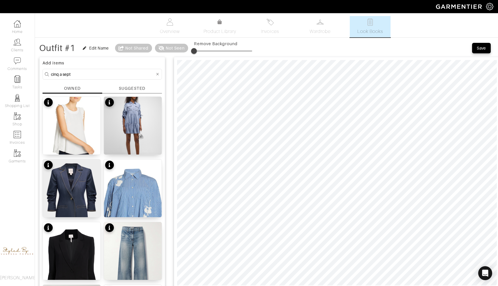
click at [202, 50] on span at bounding box center [223, 51] width 58 height 9
click at [198, 50] on span at bounding box center [201, 51] width 6 height 6
type input "2"
click at [196, 50] on span at bounding box center [195, 51] width 6 height 6
click at [196, 49] on span at bounding box center [196, 51] width 6 height 6
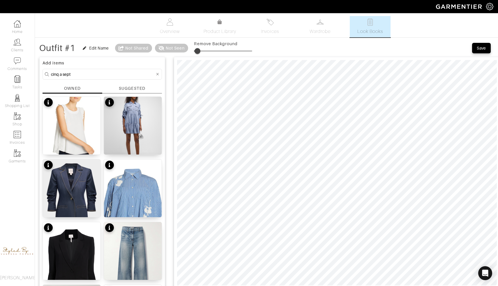
type input "0"
drag, startPoint x: 198, startPoint y: 52, endPoint x: 187, endPoint y: 52, distance: 10.8
click at [187, 52] on div "Outfit #1 Edit Name Not Shared Not Seen Remove Background" at bounding box center [145, 48] width 213 height 12
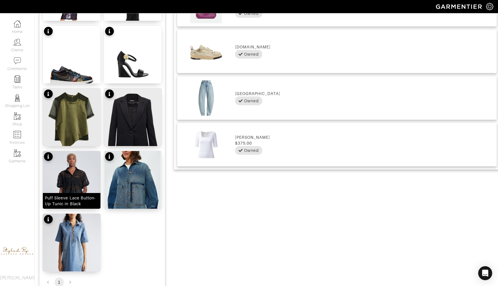
scroll to position [386, 0]
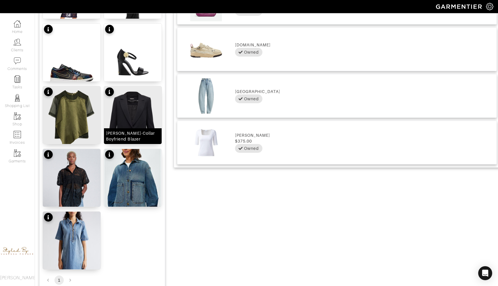
click at [137, 128] on div "Denny Notch-Collar Boyfriend Blazer" at bounding box center [133, 136] width 58 height 16
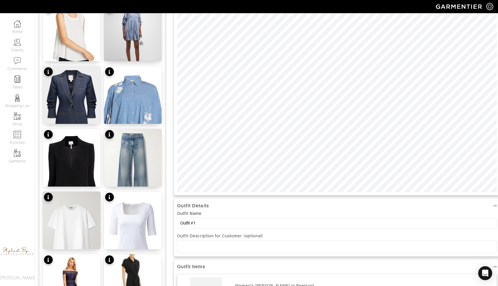
scroll to position [16, 0]
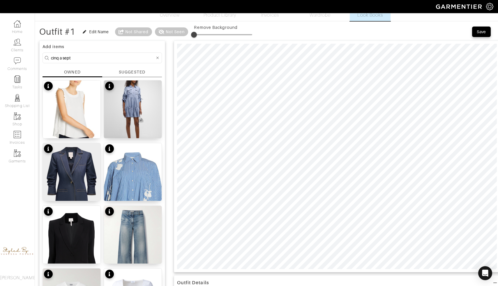
click at [318, 41] on div at bounding box center [337, 155] width 326 height 231
click at [197, 35] on span at bounding box center [194, 35] width 6 height 6
type input "20"
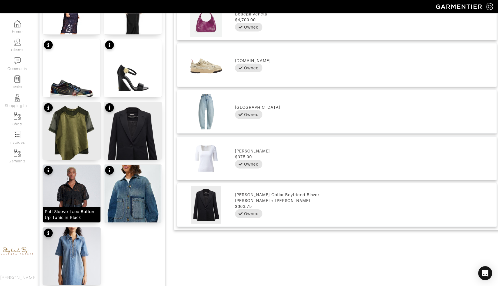
scroll to position [368, 0]
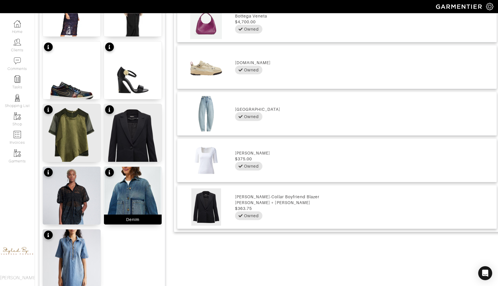
click at [115, 187] on img at bounding box center [133, 195] width 58 height 58
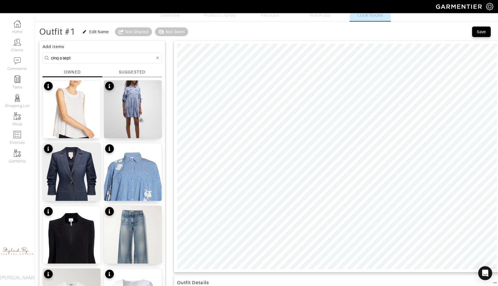
scroll to position [13, 0]
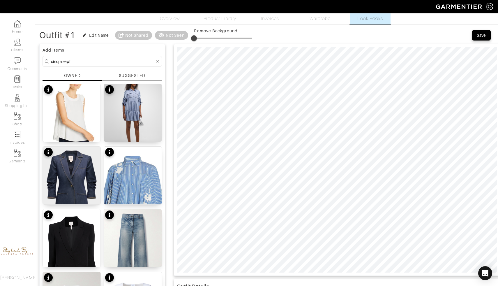
click at [203, 39] on span at bounding box center [223, 38] width 58 height 9
type input "2"
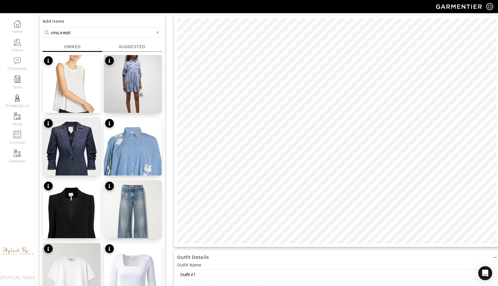
scroll to position [0, 0]
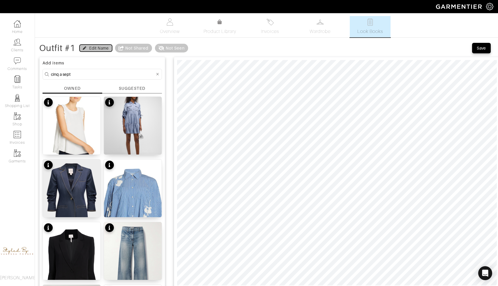
click at [96, 48] on div "Edit Name" at bounding box center [98, 48] width 19 height 6
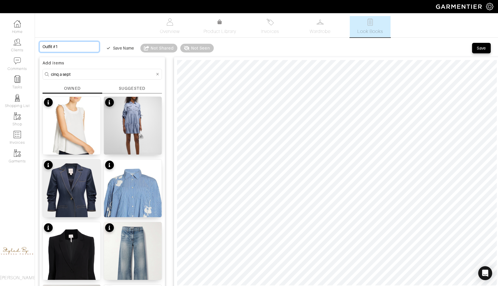
click at [77, 45] on input "Outfit #1" at bounding box center [69, 46] width 60 height 11
type input "Outfit #"
type input "Outfit"
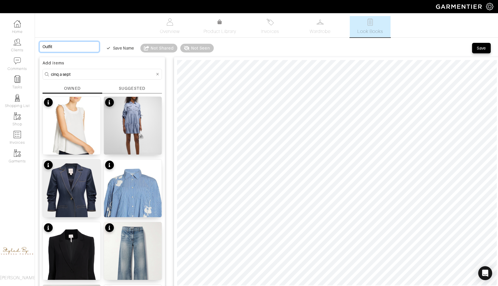
type input "Outfit"
type input "Outfi"
type input "Outf"
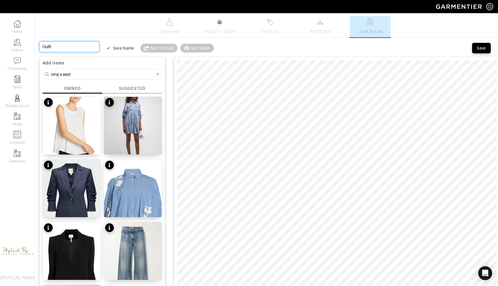
type input "Outf"
type input "Out"
type input "Ou"
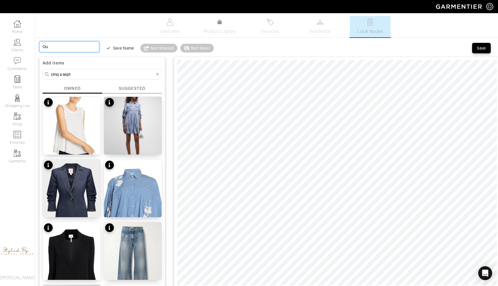
type input "O"
type input "Oc"
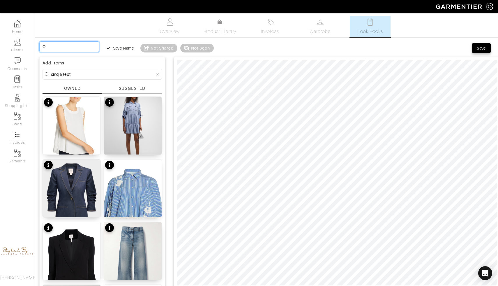
type input "Oc"
type input "Oct"
type input "Octo"
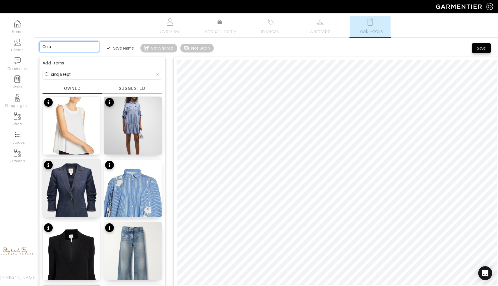
type input "Octob"
type input "Octobe"
type input "October"
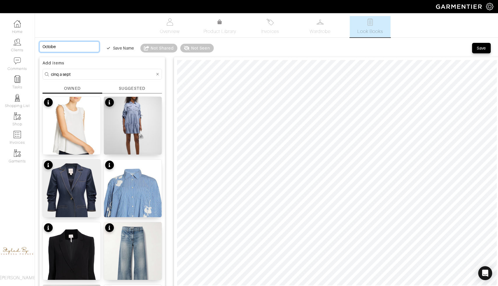
type input "October"
type input "October 1"
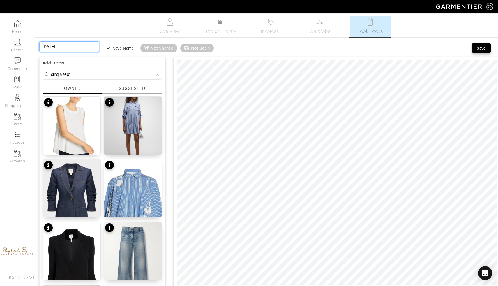
type input "October 1s"
type input "October 1st"
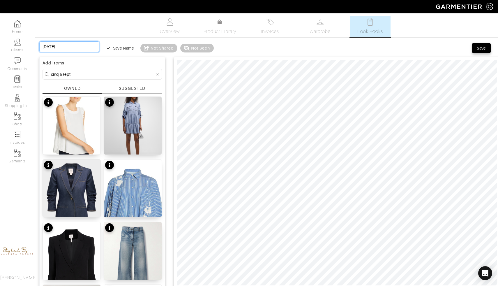
type input "October 1st"
type input "October 1st ("
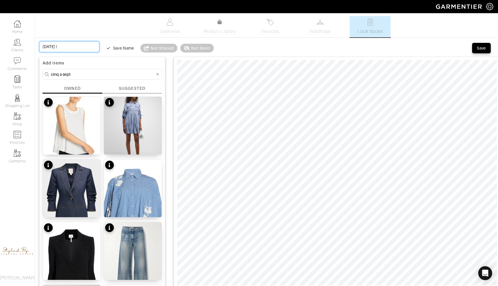
type input "October 1st ( m"
type input "October 1st ( me"
type input "October 1st ( mee"
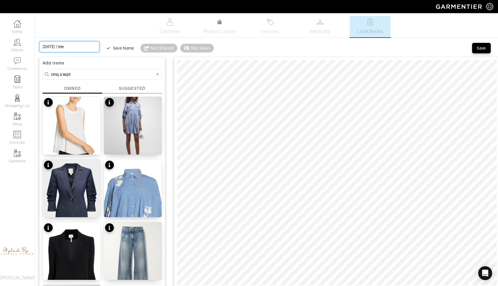
type input "October 1st ( mee"
type input "October 1st ( meet"
type input "October 1st ( meeti"
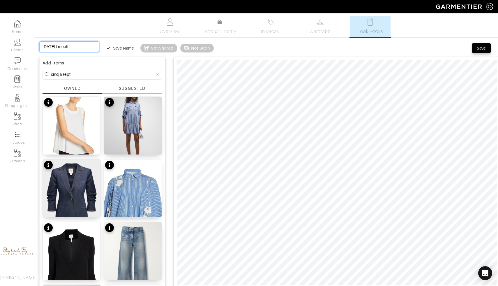
type input "October 1st ( meetin"
type input "October 1st ( meeting"
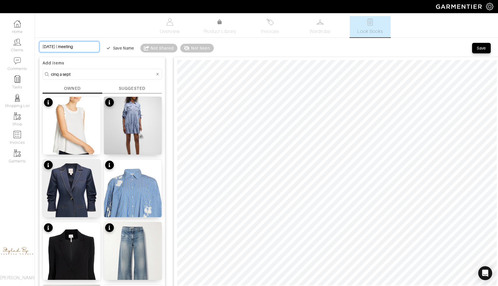
type input "October 1st ( meeting"
type input "October 1st ( meeting a"
type input "October 1st ( meeting at"
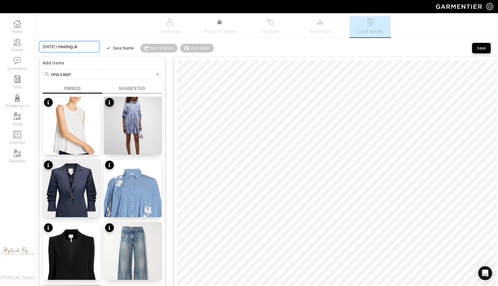
type input "October 1st ( meeting at"
drag, startPoint x: 84, startPoint y: 46, endPoint x: 6, endPoint y: 46, distance: 77.7
type input "October 1st ( meeting at"
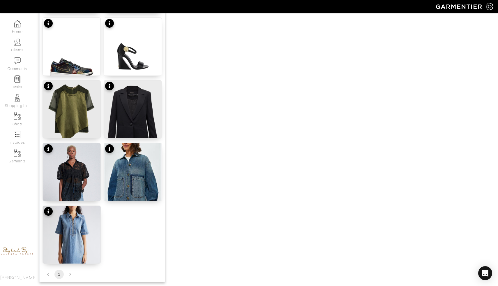
scroll to position [392, 0]
click at [81, 114] on img at bounding box center [72, 116] width 58 height 72
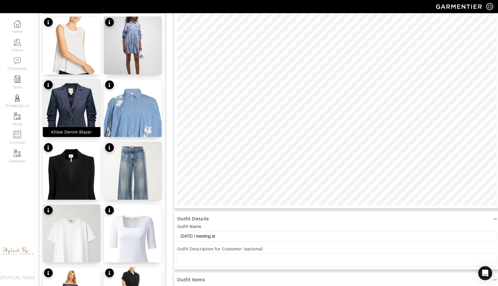
scroll to position [0, 0]
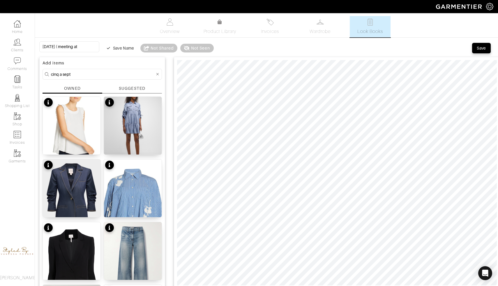
click at [158, 73] on icon at bounding box center [157, 74] width 3 height 3
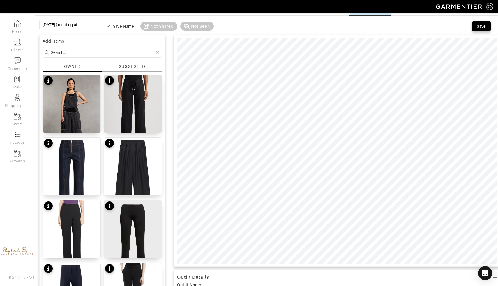
scroll to position [22, 0]
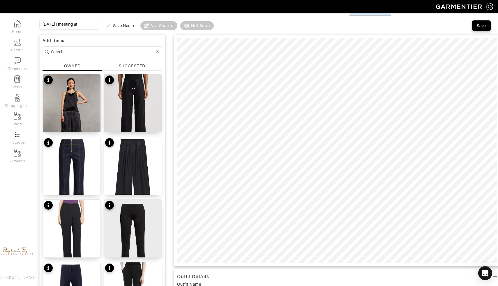
click at [72, 145] on img at bounding box center [72, 175] width 58 height 77
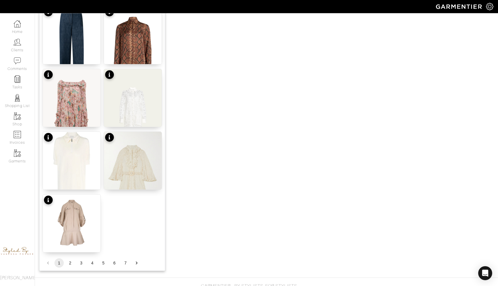
scroll to position [666, 0]
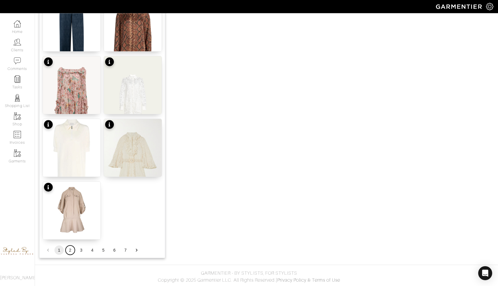
click at [70, 251] on button "2" at bounding box center [69, 249] width 9 height 9
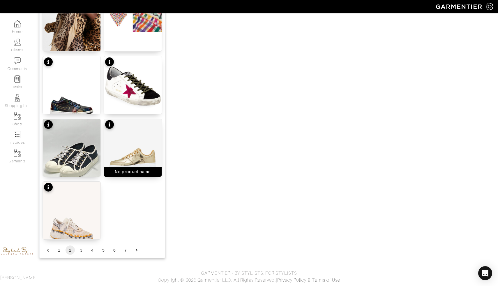
click at [135, 158] on img at bounding box center [133, 151] width 58 height 65
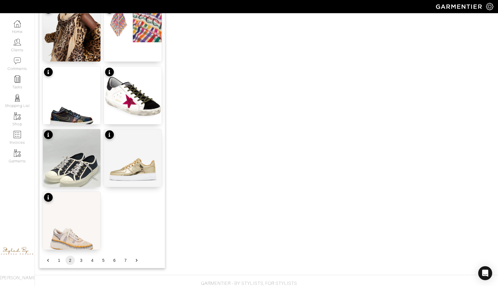
scroll to position [665, 0]
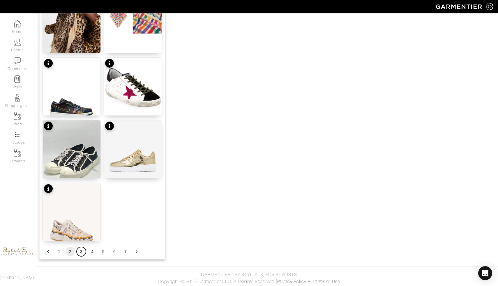
click at [82, 253] on button "3" at bounding box center [81, 251] width 9 height 9
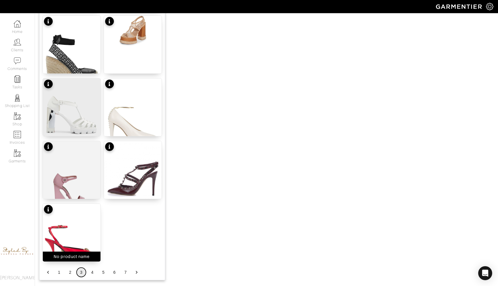
scroll to position [649, 0]
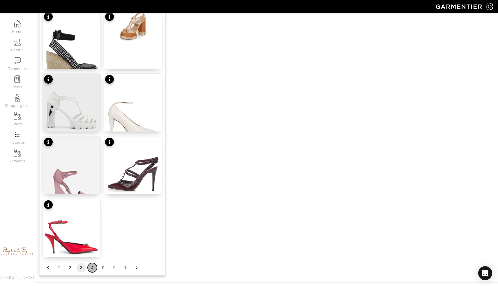
click at [91, 269] on button "4" at bounding box center [92, 267] width 9 height 9
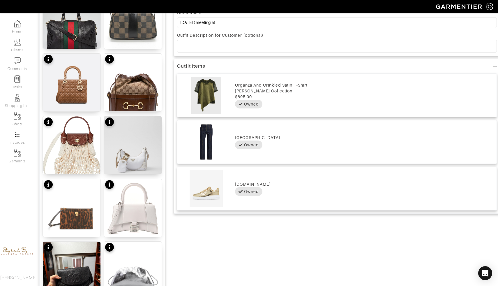
scroll to position [294, 0]
click at [127, 88] on img at bounding box center [133, 91] width 58 height 77
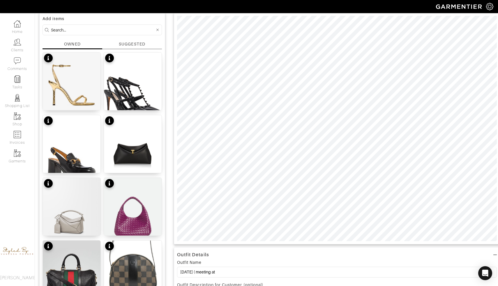
scroll to position [0, 0]
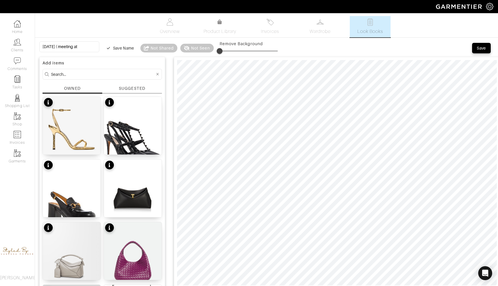
click at [219, 49] on span at bounding box center [248, 51] width 58 height 9
click at [227, 49] on span at bounding box center [230, 51] width 6 height 6
click at [223, 50] on span at bounding box center [226, 51] width 6 height 6
click at [221, 50] on span at bounding box center [224, 51] width 6 height 6
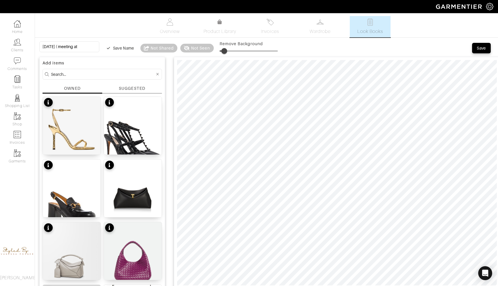
click at [221, 51] on span at bounding box center [224, 51] width 6 height 6
type input "11"
click at [223, 50] on span at bounding box center [226, 51] width 6 height 6
click at [320, 57] on div at bounding box center [337, 172] width 326 height 231
click at [79, 48] on input "October 1st ( meeting at" at bounding box center [69, 46] width 60 height 11
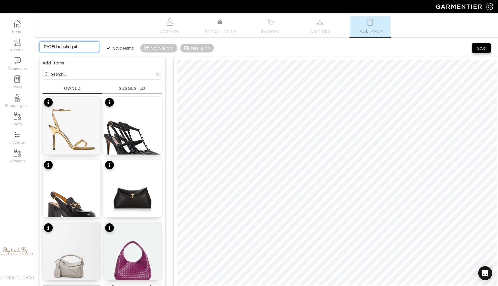
click at [44, 46] on input "October 1st ( meeting at" at bounding box center [69, 46] width 60 height 11
type input "s"
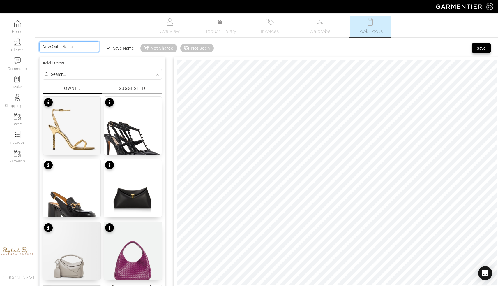
type input "S"
type input "Sh"
type input "Sha"
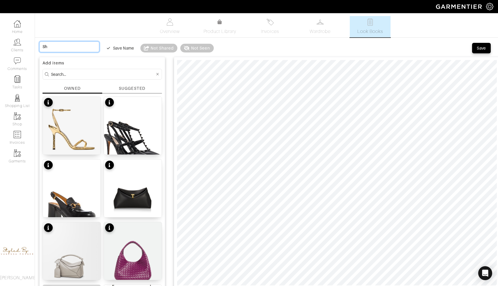
type input "Sha"
type input "Shab"
type input "Shabb"
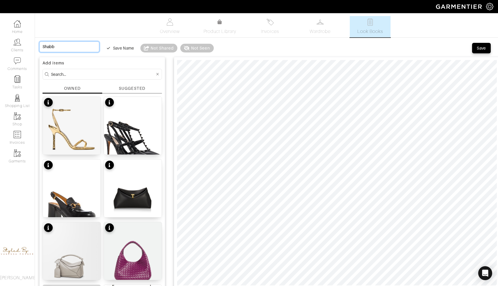
type input "Shabba"
type input "Shabbat"
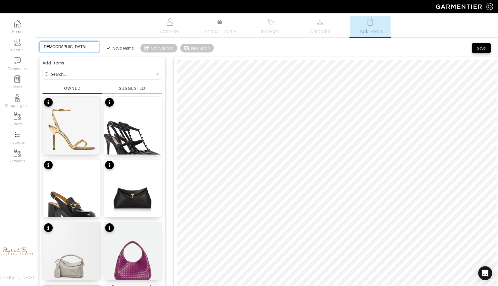
type input "Shabbat"
type input "Shabbat D"
type input "Shabbat Di"
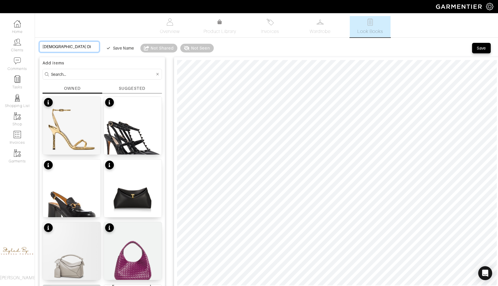
type input "Shabbat Din"
type input "Shabbat Dine"
type input "Shabbat Diner"
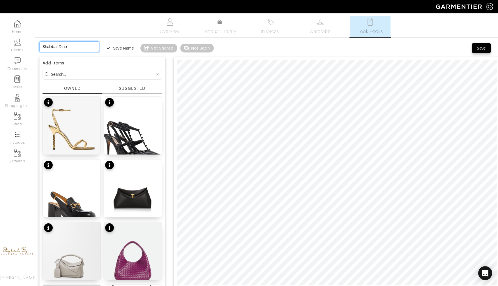
type input "Shabbat Diner"
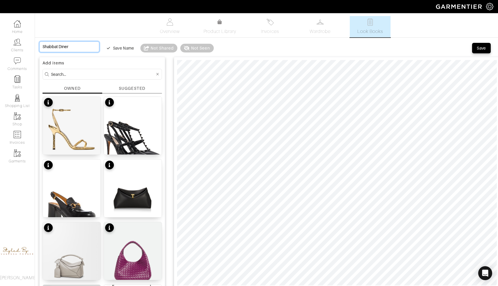
type input "Shabbat Dine"
type input "Shabbat Din"
type input "Shabbat Dinn"
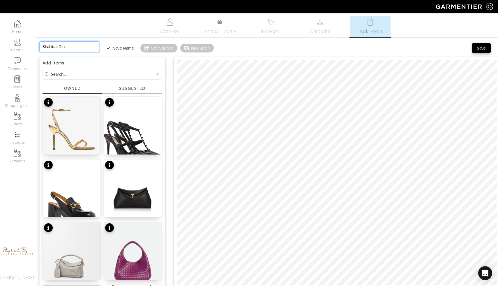
type input "Shabbat Dinn"
type input "Shabbat Dinne"
type input "Shabbat Dinner"
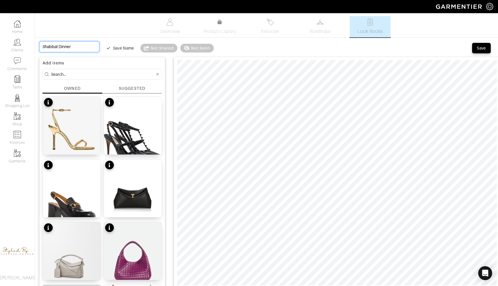
type input "Shabbat Dinner"
type input "Shabbat Dinner O"
type input "Shabbat Dinner Oc"
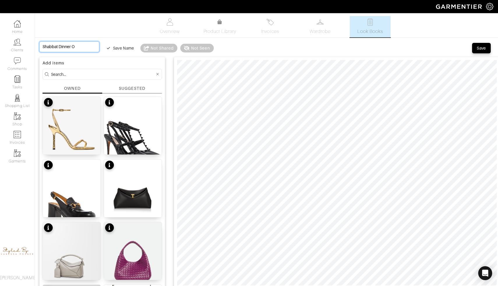
type input "Shabbat Dinner Oc"
type input "Shabbat Dinner O"
type input "Shabbat Dinner"
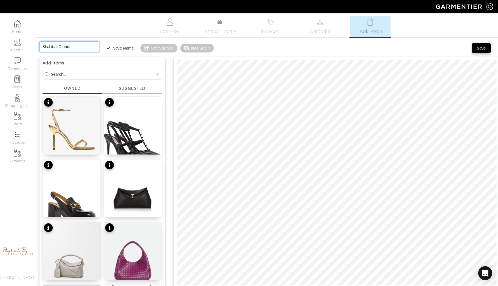
type input "Shabbat Dinner"
type input "OShabbat Dinner"
type input "OcShabbat Dinner"
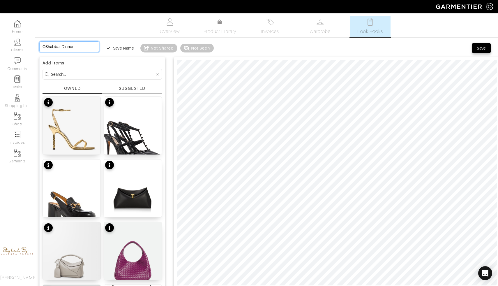
type input "OcShabbat Dinner"
type input "OctShabbat Dinner"
type input "OctoShabbat Dinner"
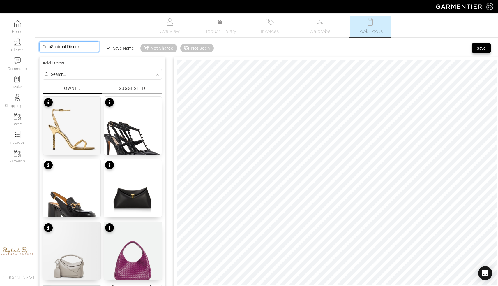
type input "OctobShabbat Dinner"
type input "OctobeShabbat Dinner"
type input "OctoberShabbat Dinner"
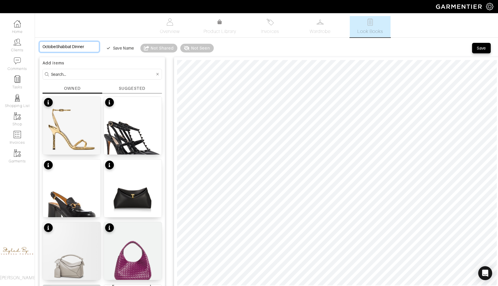
type input "OctoberShabbat Dinner"
type input "October Shabbat Dinner"
type input "October 3Shabbat Dinner"
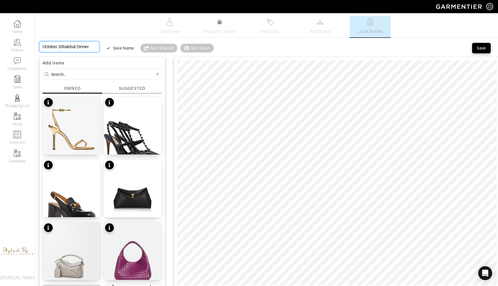
type input "October 3rShabbat Dinner"
type input "October 3rdShabbat Dinner"
type input "October 3rd Shabbat Dinner"
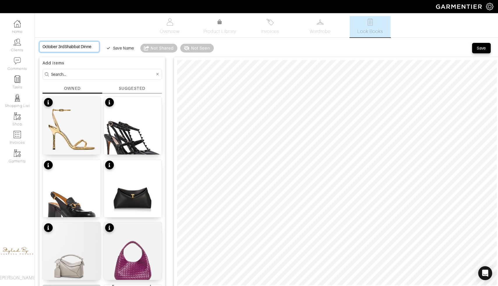
type input "October 3rd Shabbat Dinner"
type input "October 3rd (Shabbat Dinner"
type input "[DATE] (Shabbat Dinner)"
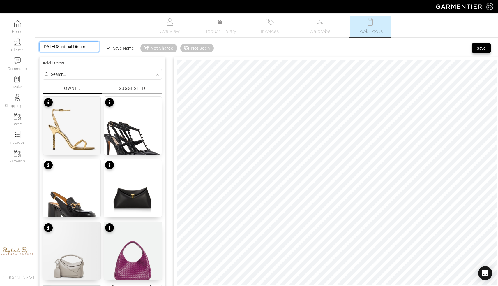
type input "[DATE] (Shabbat Dinner)"
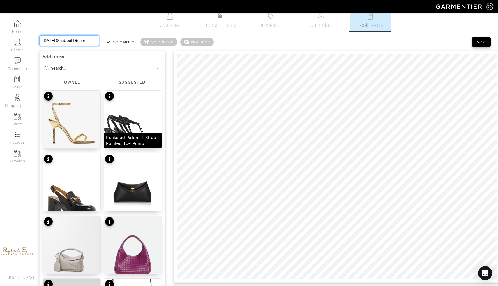
scroll to position [0, 0]
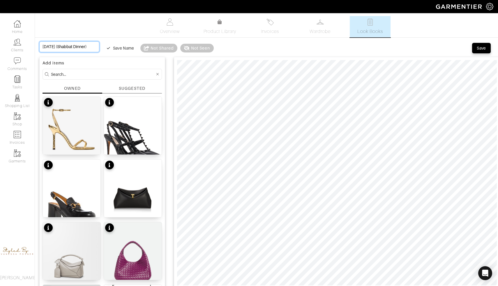
type input "[DATE] (Shabbat Dinner)"
click at [477, 50] on div "Save" at bounding box center [480, 48] width 9 height 6
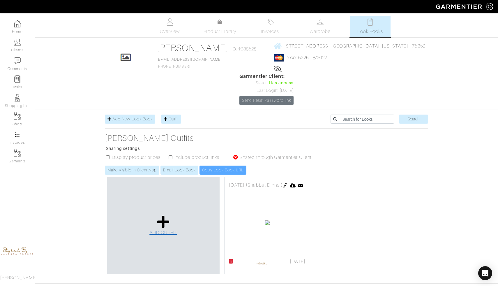
click at [163, 214] on icon at bounding box center [163, 221] width 13 height 14
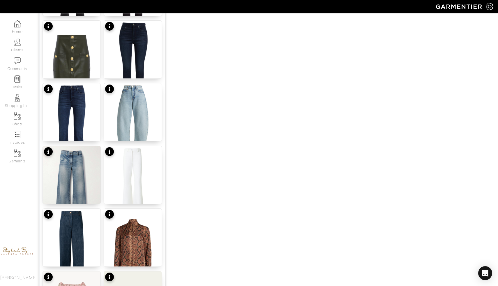
scroll to position [461, 0]
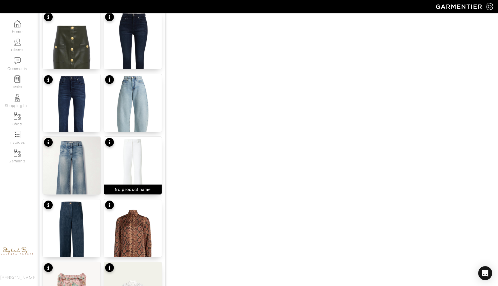
click at [124, 159] on img at bounding box center [133, 174] width 58 height 77
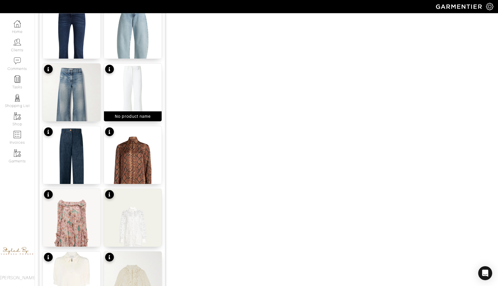
scroll to position [666, 0]
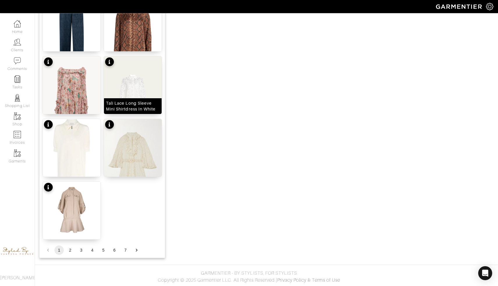
click at [141, 85] on img at bounding box center [133, 96] width 58 height 81
click at [71, 252] on button "2" at bounding box center [69, 249] width 9 height 9
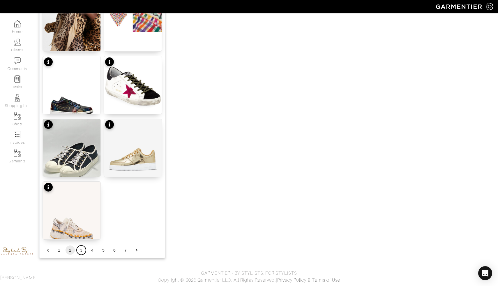
click at [80, 252] on button "3" at bounding box center [81, 249] width 9 height 9
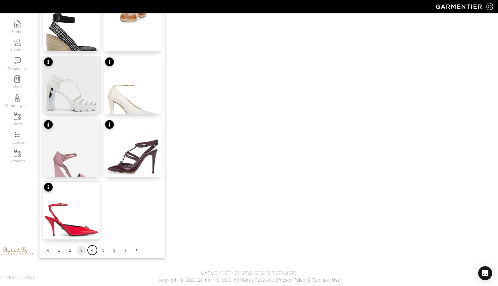
click at [92, 251] on button "4" at bounding box center [92, 249] width 9 height 9
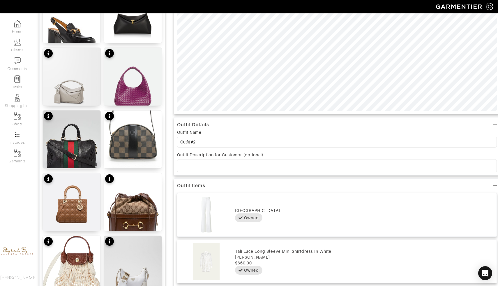
scroll to position [172, 0]
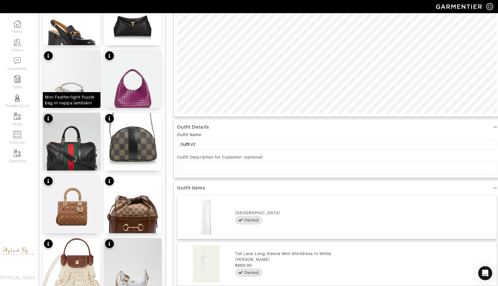
click at [82, 87] on img at bounding box center [72, 79] width 58 height 58
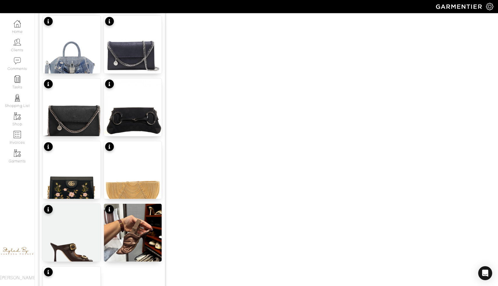
scroll to position [659, 0]
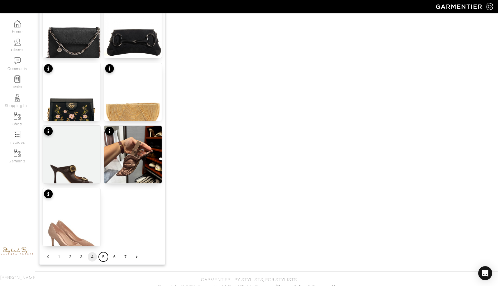
click at [104, 254] on button "5" at bounding box center [103, 256] width 9 height 9
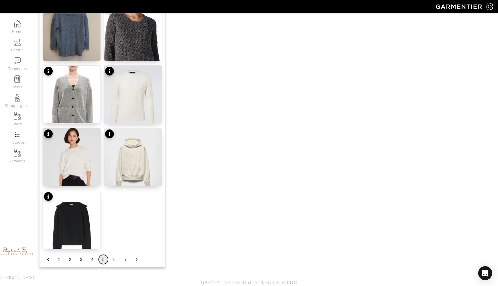
scroll to position [666, 0]
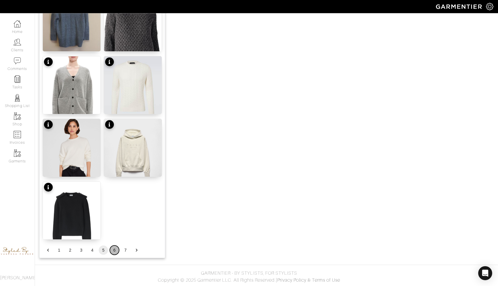
click at [114, 248] on button "6" at bounding box center [114, 249] width 9 height 9
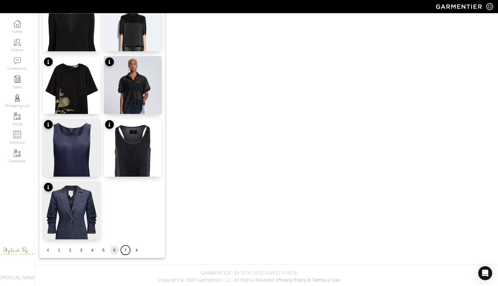
click at [124, 248] on button "7" at bounding box center [125, 249] width 9 height 9
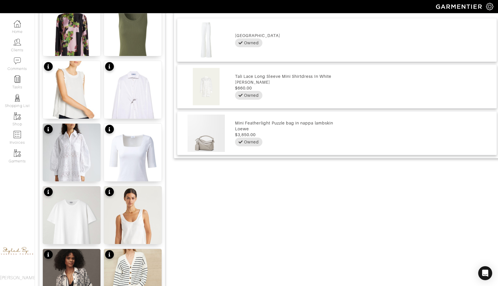
scroll to position [351, 0]
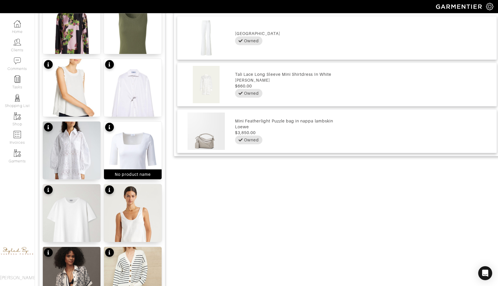
click at [132, 167] on img at bounding box center [133, 159] width 58 height 77
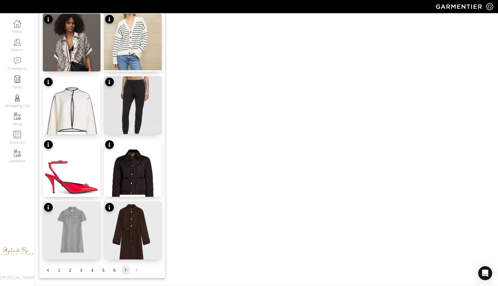
scroll to position [591, 0]
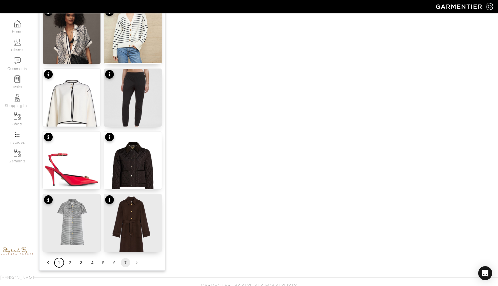
click at [59, 264] on button "1" at bounding box center [58, 262] width 9 height 9
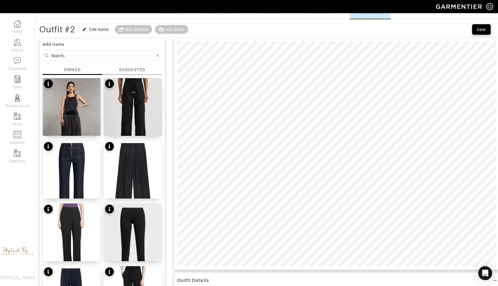
scroll to position [0, 0]
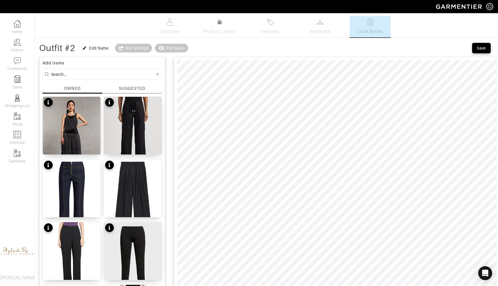
click at [94, 75] on input at bounding box center [103, 73] width 104 height 7
type input "valentino"
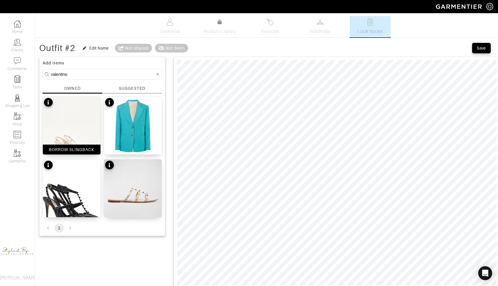
click at [78, 121] on img at bounding box center [72, 133] width 58 height 73
click at [201, 52] on span at bounding box center [223, 51] width 58 height 9
click at [199, 51] on span at bounding box center [199, 51] width 6 height 6
click at [201, 49] on span at bounding box center [199, 51] width 6 height 6
drag, startPoint x: 201, startPoint y: 50, endPoint x: 196, endPoint y: 48, distance: 5.1
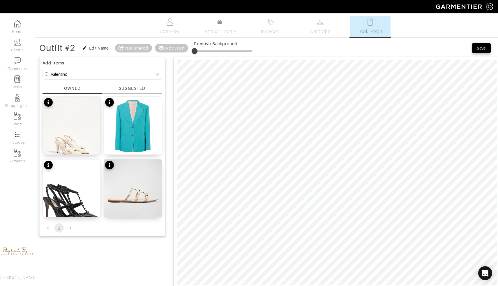
click at [196, 48] on span at bounding box center [194, 51] width 6 height 6
drag, startPoint x: 197, startPoint y: 50, endPoint x: 201, endPoint y: 51, distance: 3.8
click at [201, 51] on span at bounding box center [200, 51] width 6 height 6
click at [200, 50] on span at bounding box center [199, 51] width 6 height 6
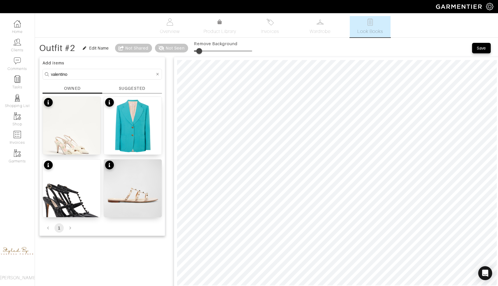
drag, startPoint x: 203, startPoint y: 48, endPoint x: 179, endPoint y: 40, distance: 25.0
click at [196, 50] on span at bounding box center [195, 51] width 6 height 6
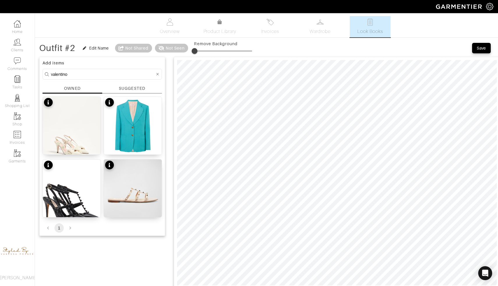
type input "11"
drag, startPoint x: 197, startPoint y: 50, endPoint x: 189, endPoint y: 50, distance: 7.9
click at [191, 50] on span at bounding box center [194, 51] width 6 height 6
type input "1"
click at [89, 45] on div "Edit Name" at bounding box center [96, 48] width 26 height 6
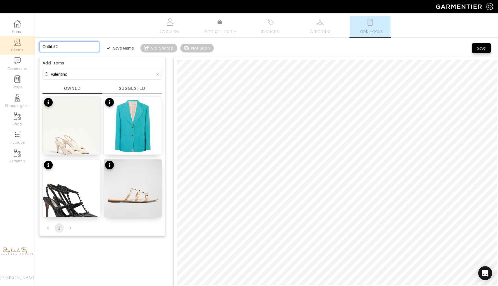
drag, startPoint x: 71, startPoint y: 49, endPoint x: 7, endPoint y: 39, distance: 65.4
type input "O"
type input "OC"
type input "OCt"
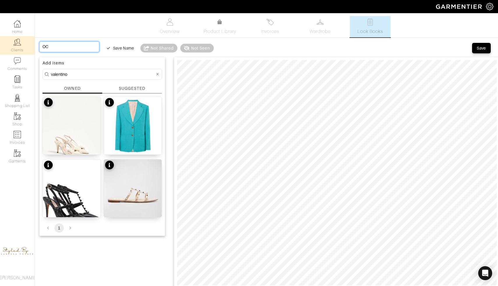
type input "OCt"
type input "OCto"
type input "OCtob"
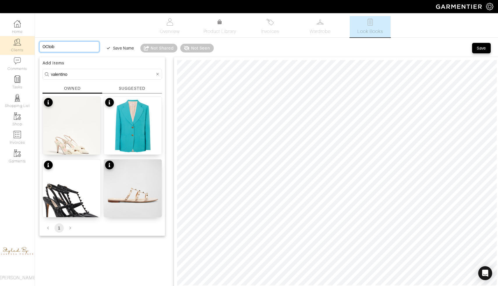
type input "OCtobe"
type input "OCtober"
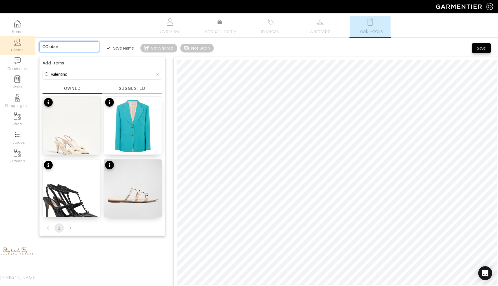
type input "OCtober"
type input "OCtobe"
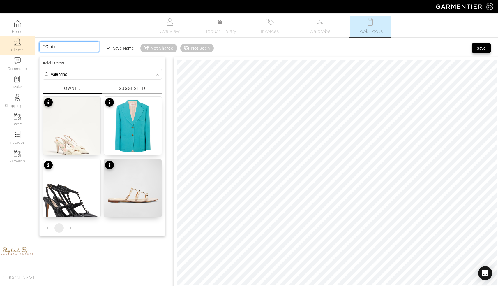
type input "OCtob"
type input "OCto"
type input "OCt"
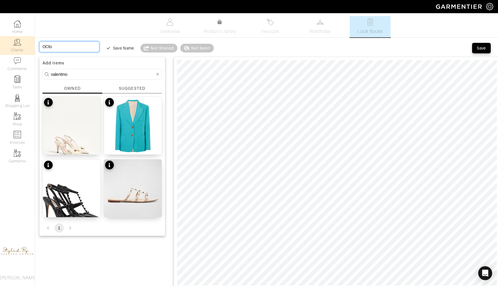
type input "OCt"
type input "OC"
type input "O"
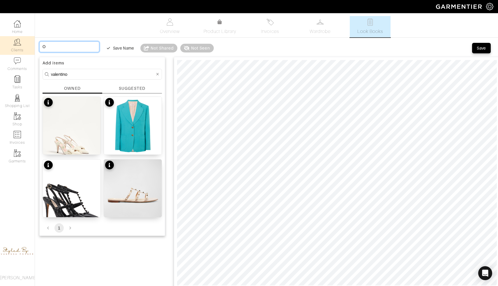
type input "Oc"
type input "Oct"
type input "Octo"
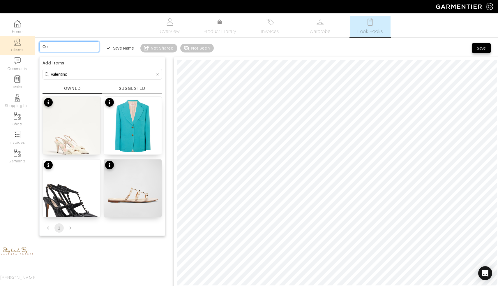
type input "Octo"
type input "Octob"
type input "Octobe"
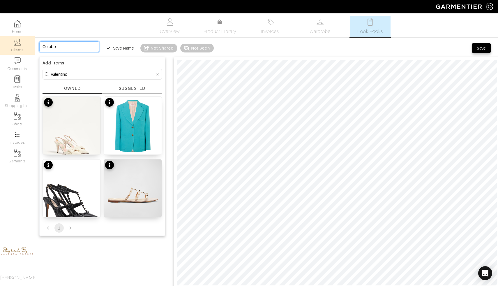
type input "October"
type input "[DATE]"
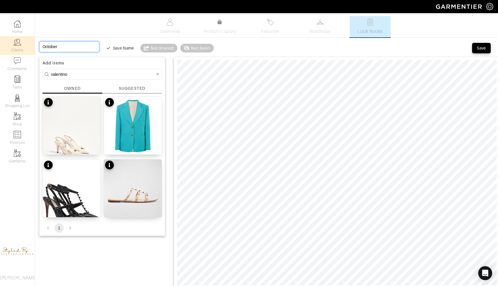
type input "[DATE]"
type input "October 2n"
type input "[DATE]"
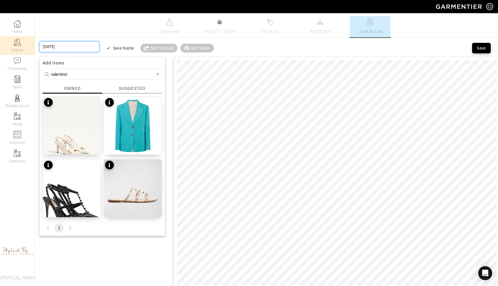
type input "[DATE]"
type input "[DATE] ("
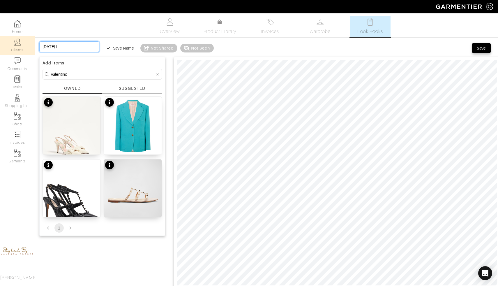
type input "[DATE] ("
type input "[DATE] ( Y"
type input "[DATE] ( Yo"
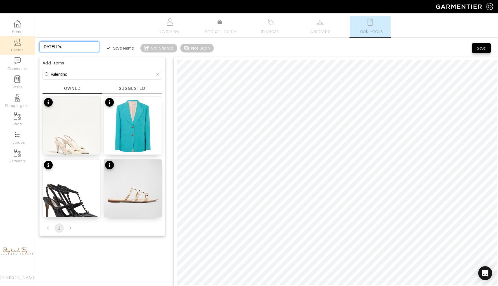
type input "[DATE] ( Yom"
type input "[DATE] ( Yom K"
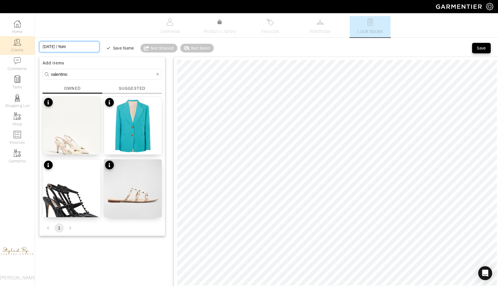
type input "[DATE] ( Yom K"
type input "[DATE] ( Yom Ki"
type input "[DATE] ( [PERSON_NAME]"
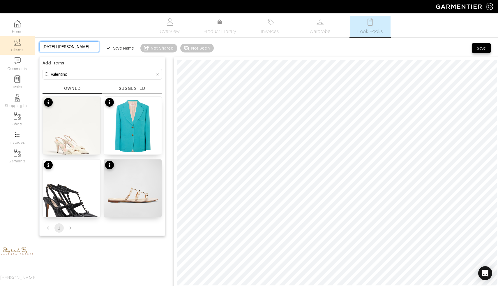
type input "[DATE] ( Yom Kipp"
type input "[DATE] ( Yom Kippu"
type input "[DATE] ( [DATE]"
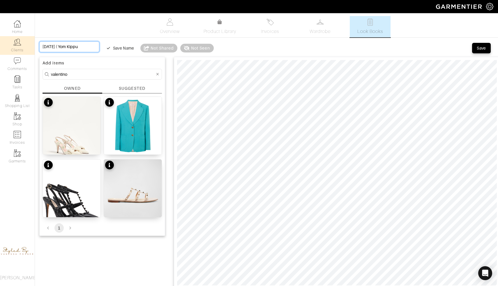
type input "[DATE] ( [DATE]"
type input "[DATE] ( [DATE] )"
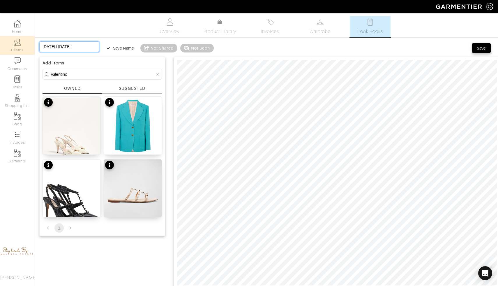
type input "[DATE] ( [DATE] )"
click at [157, 71] on div at bounding box center [157, 73] width 5 height 7
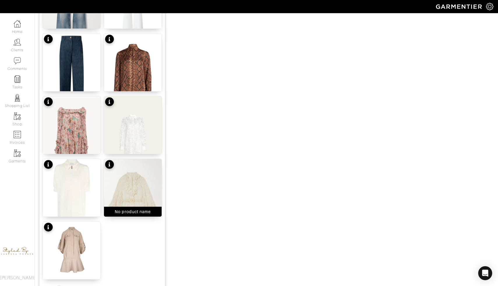
scroll to position [666, 0]
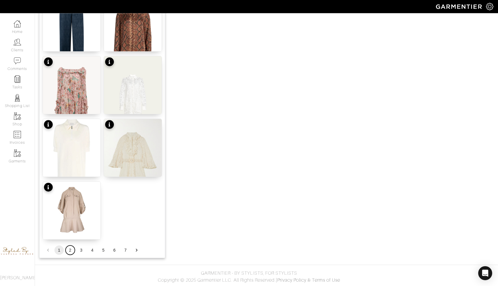
click at [70, 250] on button "2" at bounding box center [69, 249] width 9 height 9
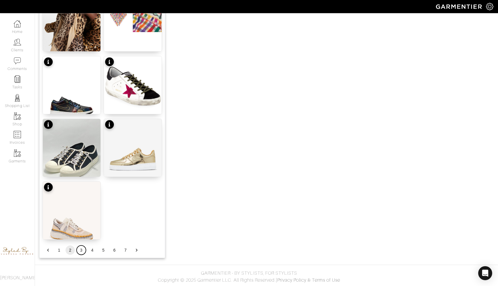
click at [79, 251] on button "3" at bounding box center [81, 249] width 9 height 9
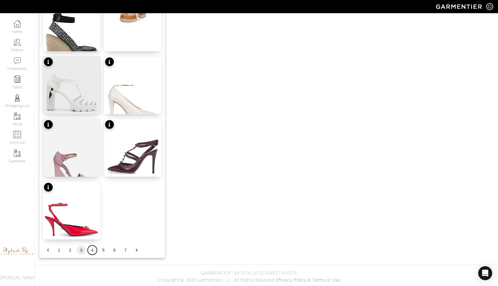
click at [92, 249] on button "4" at bounding box center [92, 249] width 9 height 9
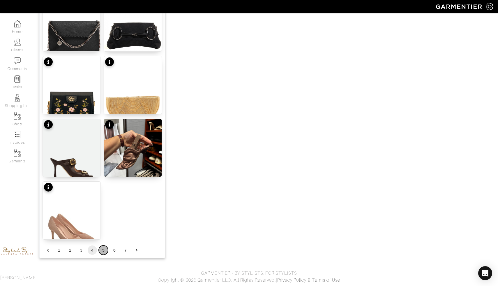
click at [104, 251] on button "5" at bounding box center [103, 249] width 9 height 9
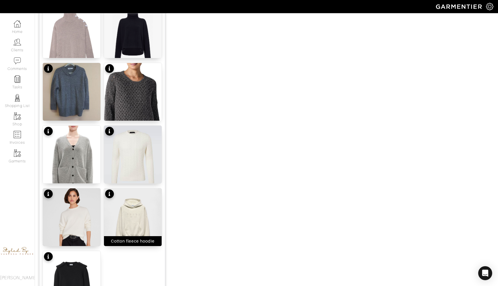
scroll to position [636, 0]
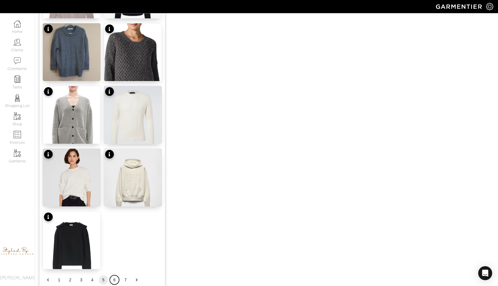
click at [114, 280] on button "6" at bounding box center [114, 279] width 9 height 9
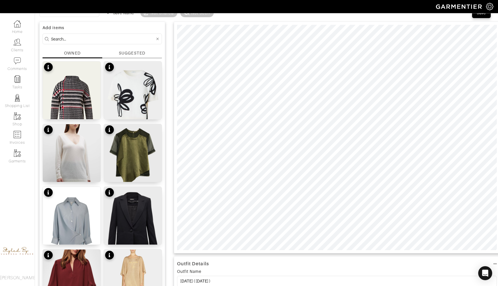
scroll to position [0, 0]
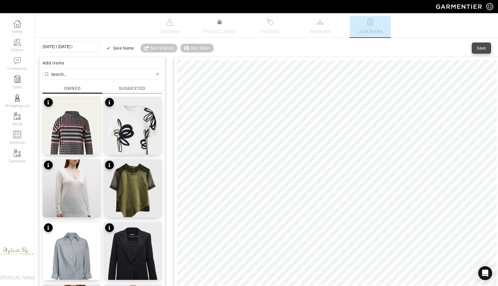
click at [487, 49] on span "Save" at bounding box center [481, 48] width 12 height 6
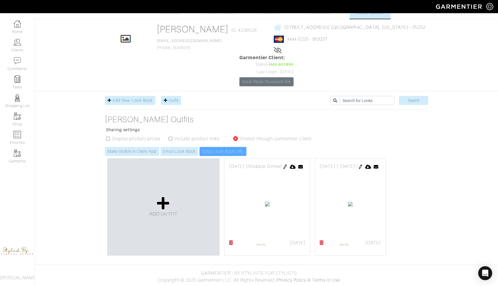
scroll to position [99, 0]
click at [265, 201] on img at bounding box center [267, 203] width 5 height 5
click at [287, 164] on img at bounding box center [285, 166] width 5 height 5
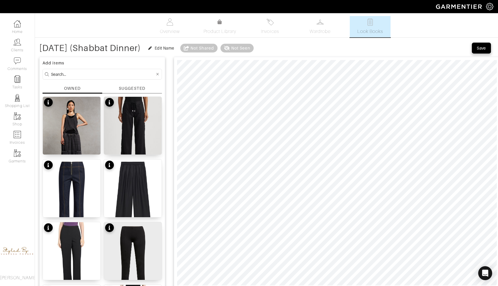
click at [479, 49] on div "Save" at bounding box center [480, 48] width 9 height 6
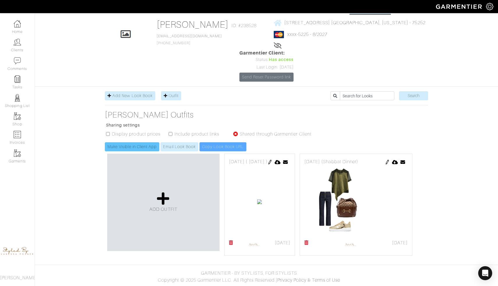
scroll to position [99, 0]
click at [262, 199] on img at bounding box center [259, 201] width 5 height 5
click at [228, 142] on div "Make Visible in Client App Email Look Book Copy Look Book URL" at bounding box center [211, 146] width 212 height 9
click at [227, 142] on div "Make Visible in Client App Email Look Book Copy Look Book URL" at bounding box center [211, 146] width 212 height 9
click at [257, 199] on img at bounding box center [259, 201] width 5 height 5
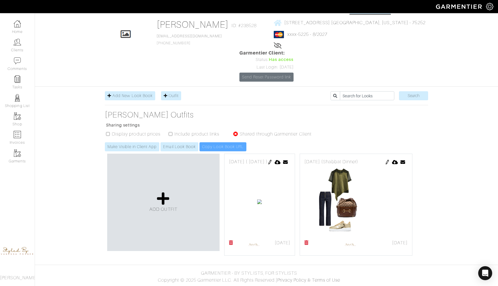
click at [257, 199] on img at bounding box center [259, 201] width 5 height 5
click at [281, 159] on icon at bounding box center [277, 161] width 6 height 5
click at [288, 159] on icon at bounding box center [285, 161] width 5 height 5
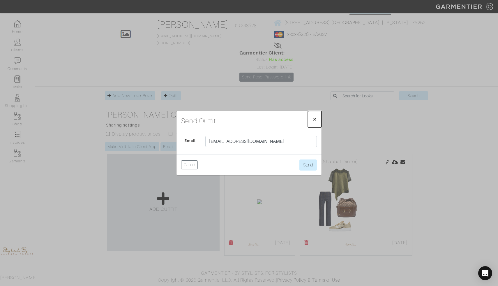
click at [313, 119] on span "×" at bounding box center [314, 119] width 4 height 8
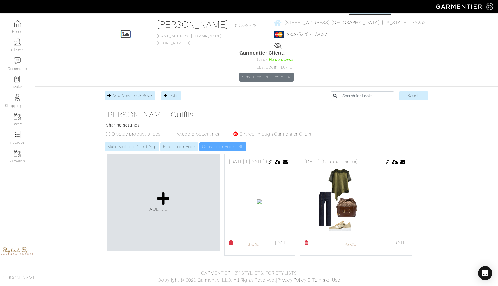
click at [272, 159] on img at bounding box center [269, 161] width 5 height 5
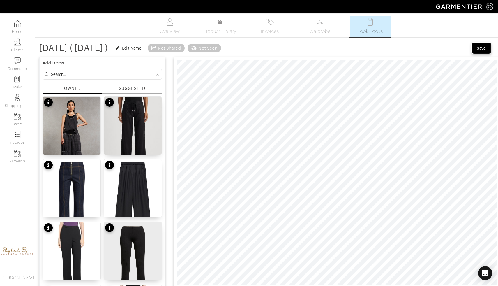
click at [485, 45] on div "Save" at bounding box center [480, 48] width 9 height 6
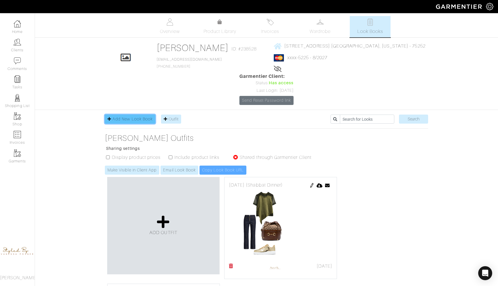
click at [125, 116] on span "Add New Look Book" at bounding box center [132, 118] width 40 height 5
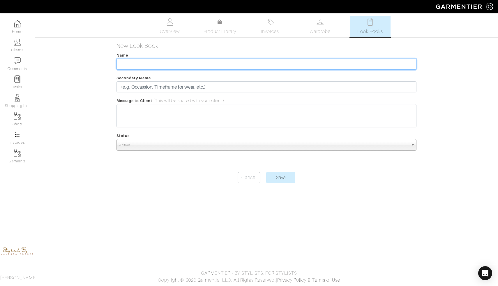
click at [144, 67] on input "text" at bounding box center [266, 63] width 300 height 11
type input "October"
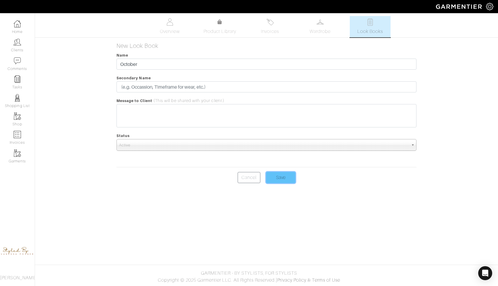
click at [274, 179] on input "Save" at bounding box center [280, 177] width 29 height 11
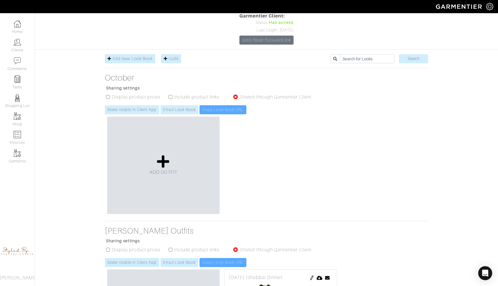
scroll to position [60, 0]
click at [139, 226] on h3 "[PERSON_NAME] Outfits" at bounding box center [211, 231] width 212 height 10
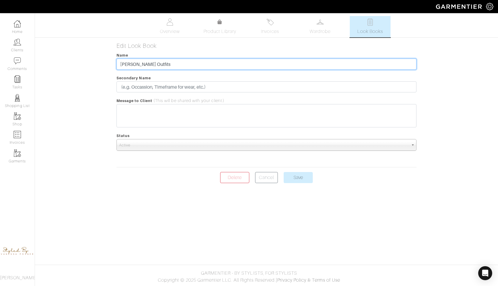
drag, startPoint x: 177, startPoint y: 63, endPoint x: 98, endPoint y: 60, distance: 79.5
click at [98, 60] on div "Ilona Friedman Look Books Overview Product Library Invoices Wardrobe Look Books…" at bounding box center [249, 99] width 498 height 167
type input "October [PERSON_NAME] Outfits"
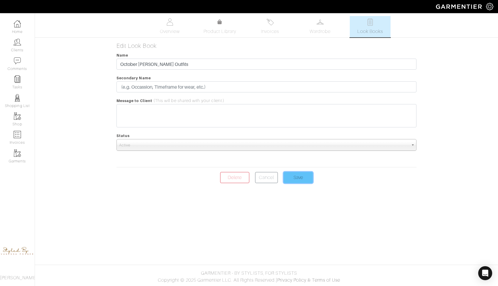
click at [298, 178] on input "Save" at bounding box center [297, 177] width 29 height 11
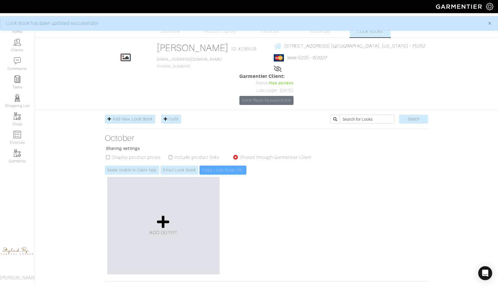
click at [236, 155] on icon at bounding box center [235, 157] width 5 height 5
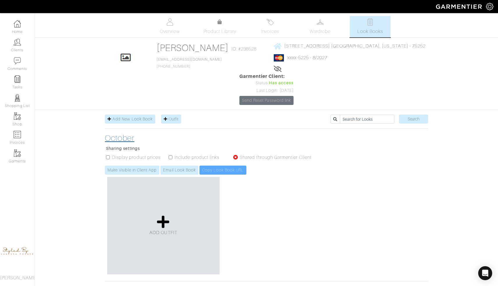
click at [115, 133] on h3 "October" at bounding box center [211, 138] width 212 height 10
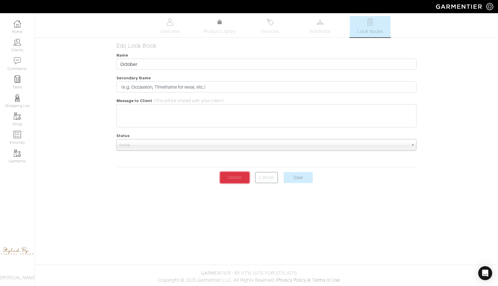
click at [240, 174] on link "Delete" at bounding box center [234, 177] width 29 height 11
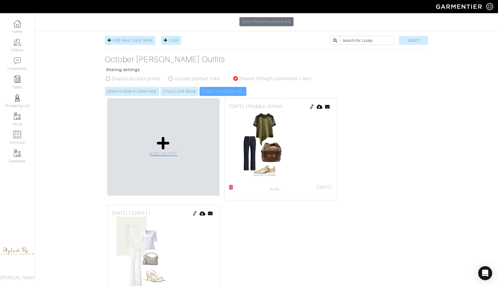
scroll to position [99, 0]
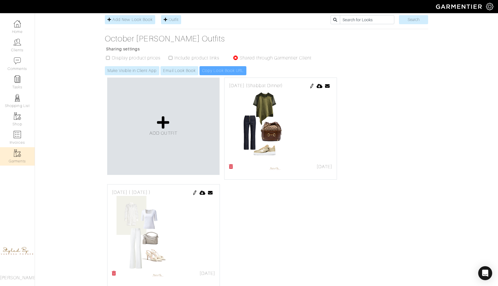
click at [19, 155] on img at bounding box center [17, 152] width 7 height 7
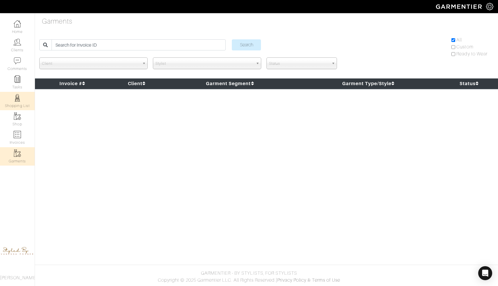
click at [19, 107] on link "Shopping List" at bounding box center [17, 101] width 35 height 18
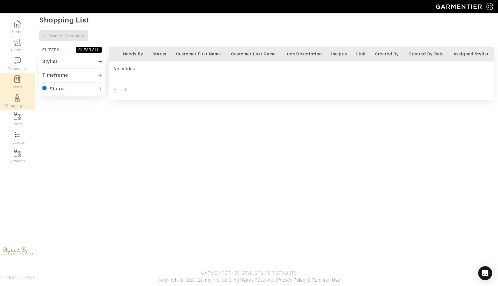
click at [17, 77] on img at bounding box center [17, 78] width 7 height 7
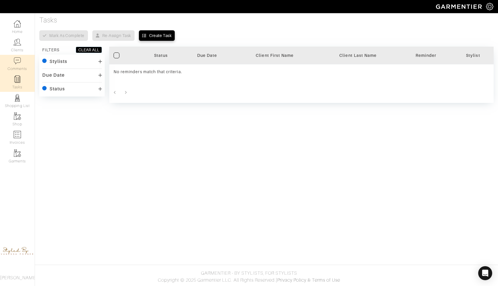
click at [17, 65] on link "Comments" at bounding box center [17, 64] width 35 height 18
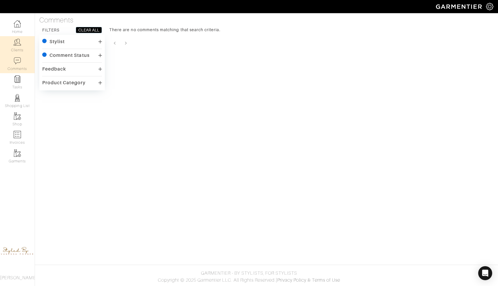
click at [22, 48] on link "Clients" at bounding box center [17, 45] width 35 height 18
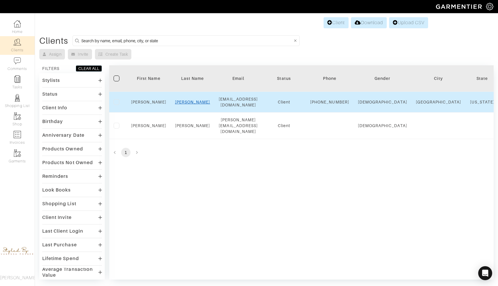
click at [194, 104] on link "[PERSON_NAME]" at bounding box center [192, 102] width 35 height 5
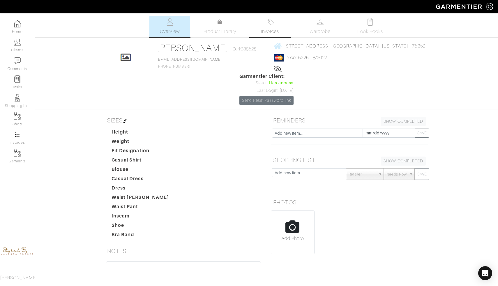
click at [274, 30] on span "Invoices" at bounding box center [270, 31] width 18 height 7
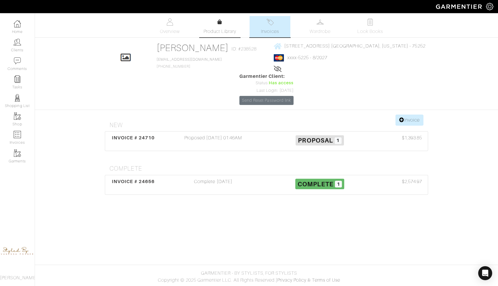
click at [222, 24] on icon at bounding box center [219, 21] width 4 height 5
